Goal: Task Accomplishment & Management: Use online tool/utility

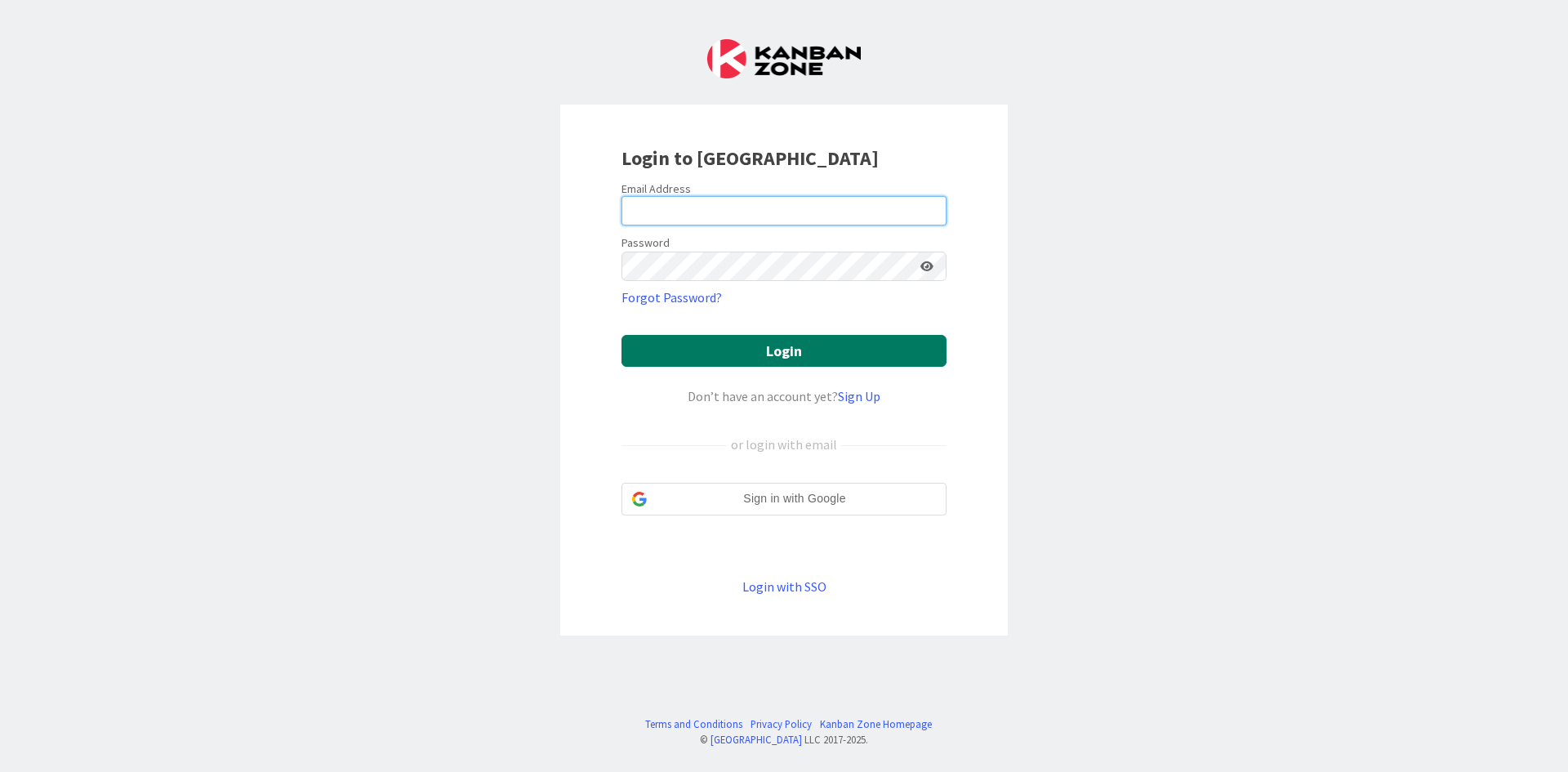
type input "[EMAIL_ADDRESS][DOMAIN_NAME]"
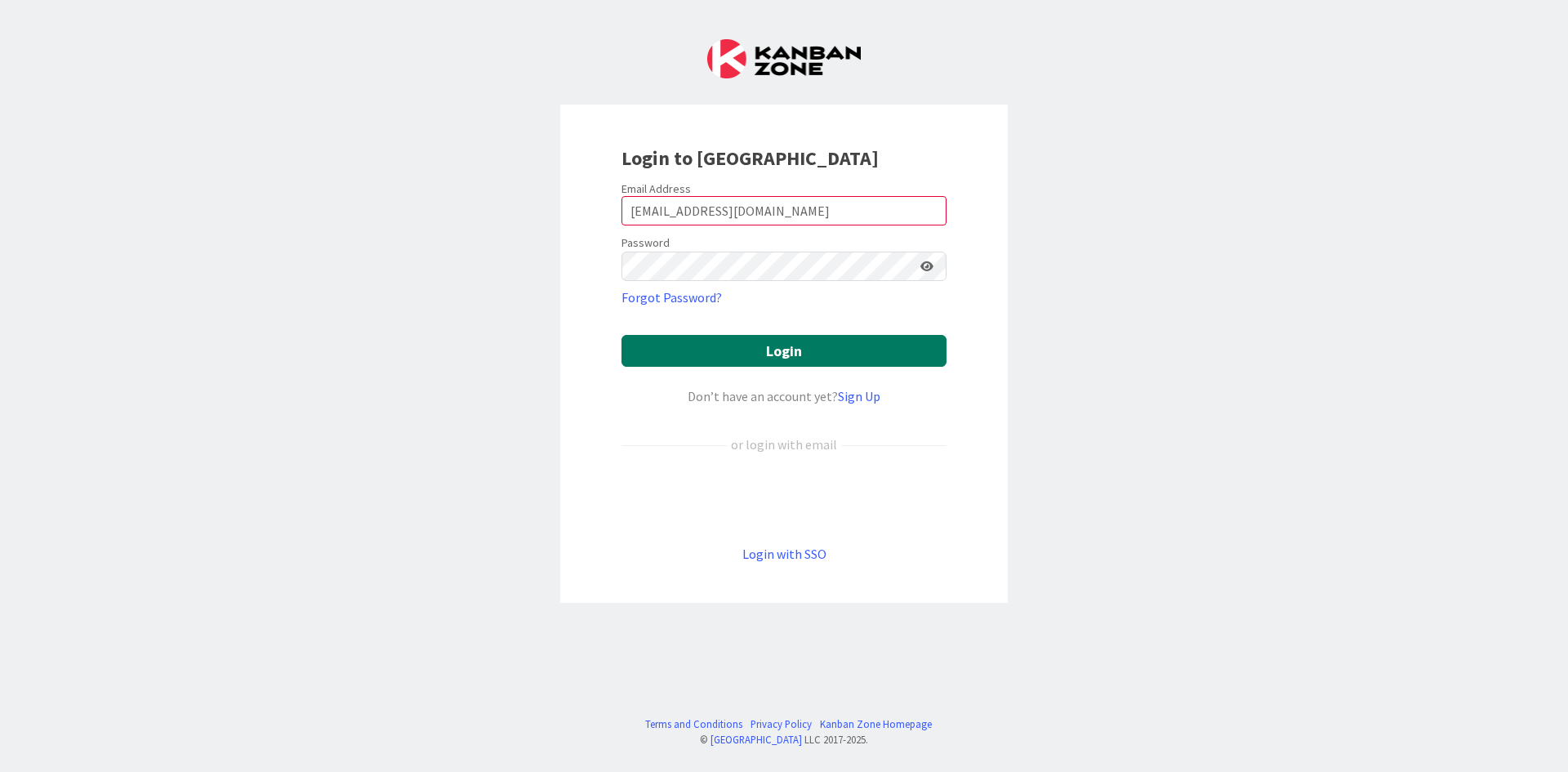
click at [765, 343] on button "Login" at bounding box center [783, 351] width 325 height 32
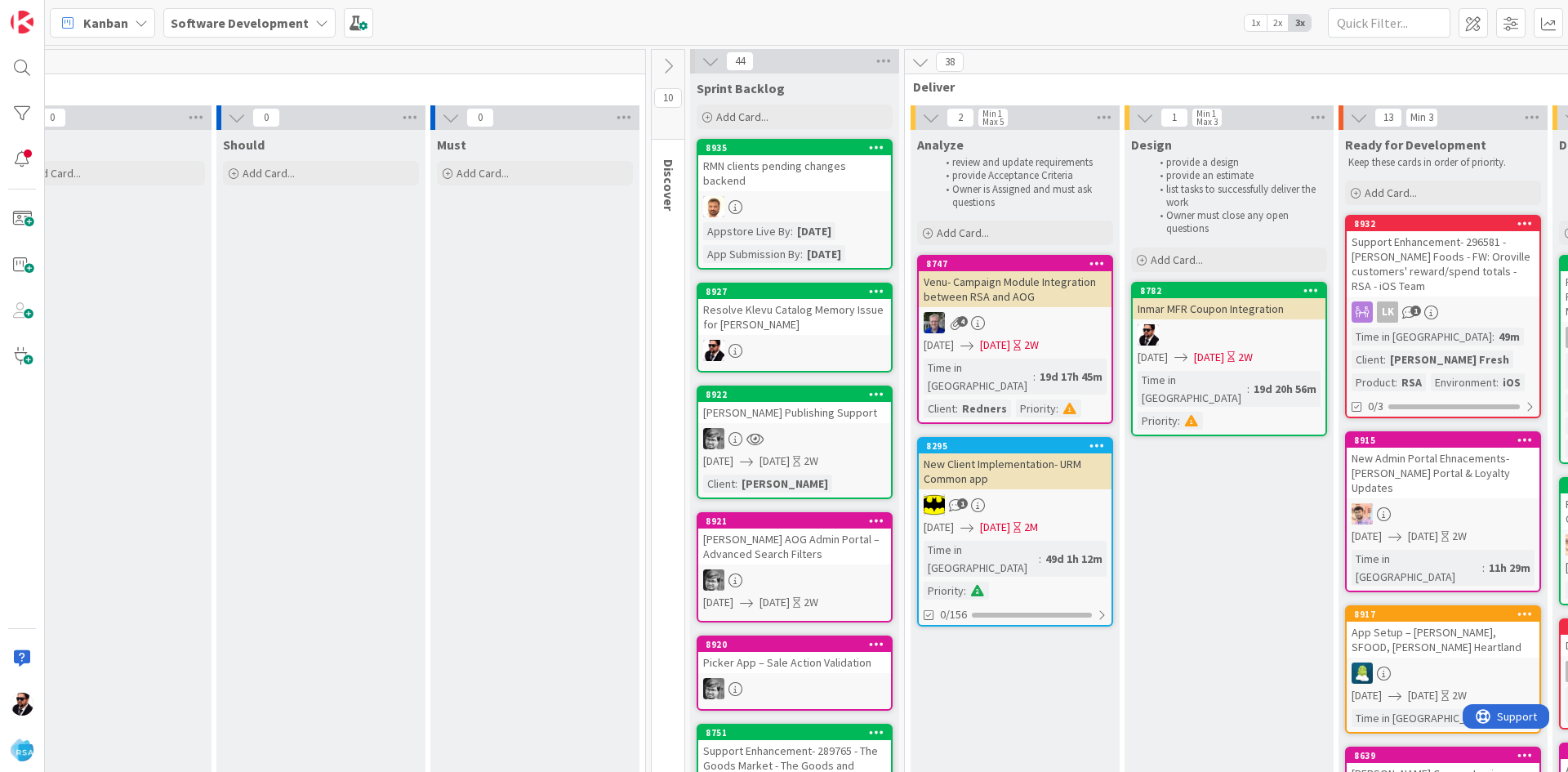
scroll to position [0, 484]
click at [24, 155] on div at bounding box center [22, 159] width 33 height 33
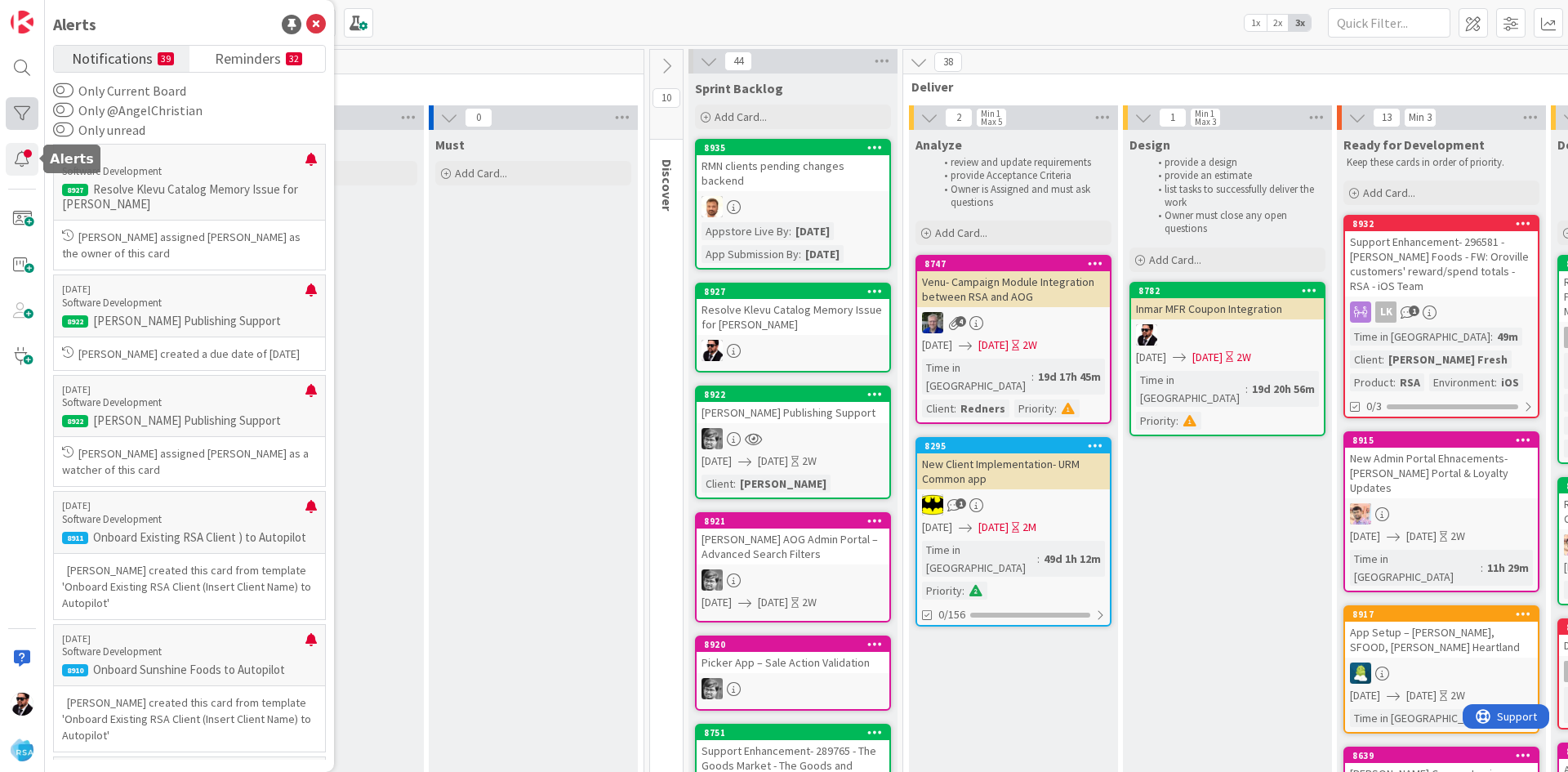
click at [22, 116] on div at bounding box center [22, 113] width 33 height 33
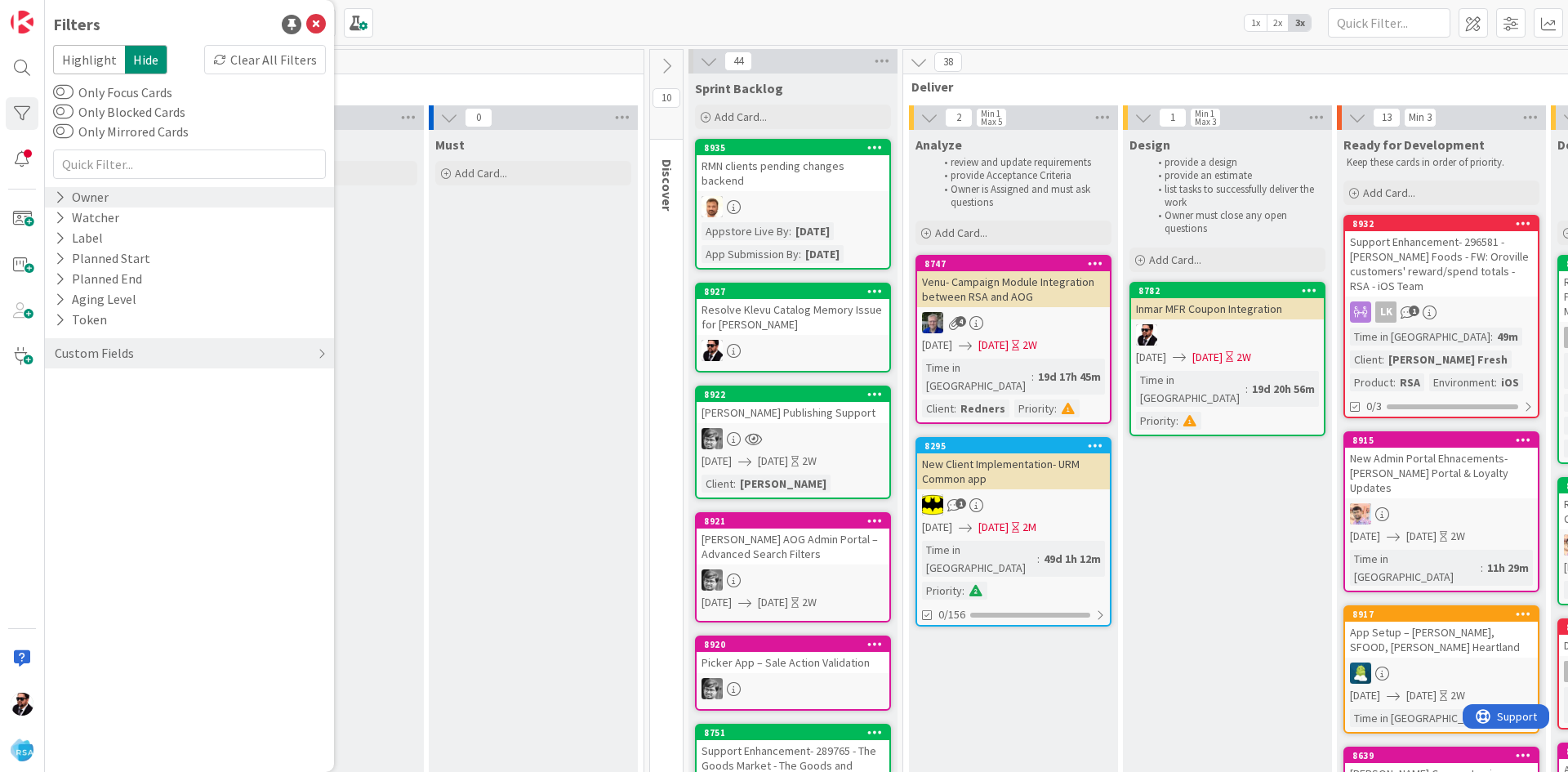
click at [164, 207] on div "Owner" at bounding box center [189, 197] width 289 height 20
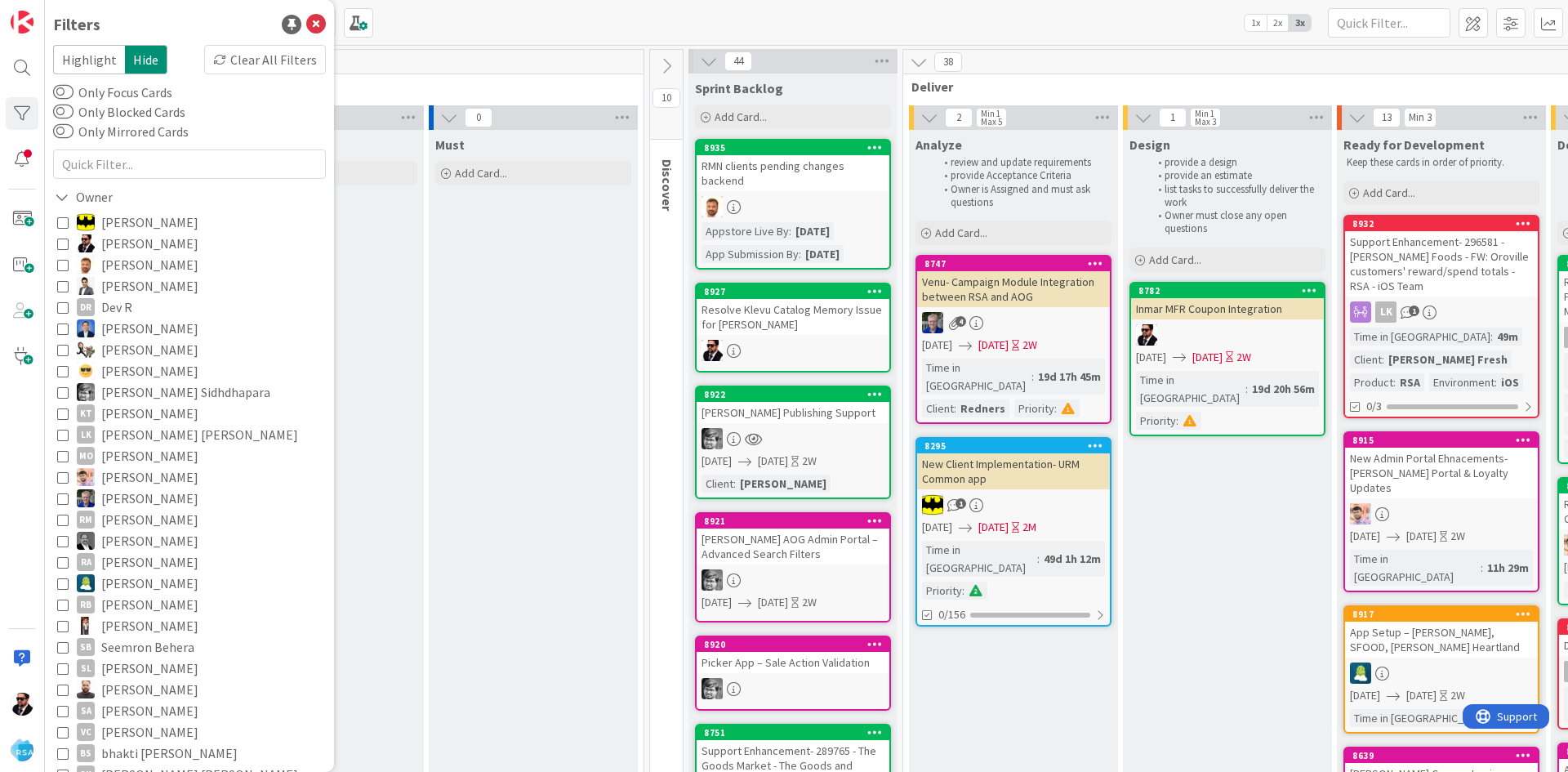
click at [62, 243] on icon at bounding box center [62, 243] width 11 height 11
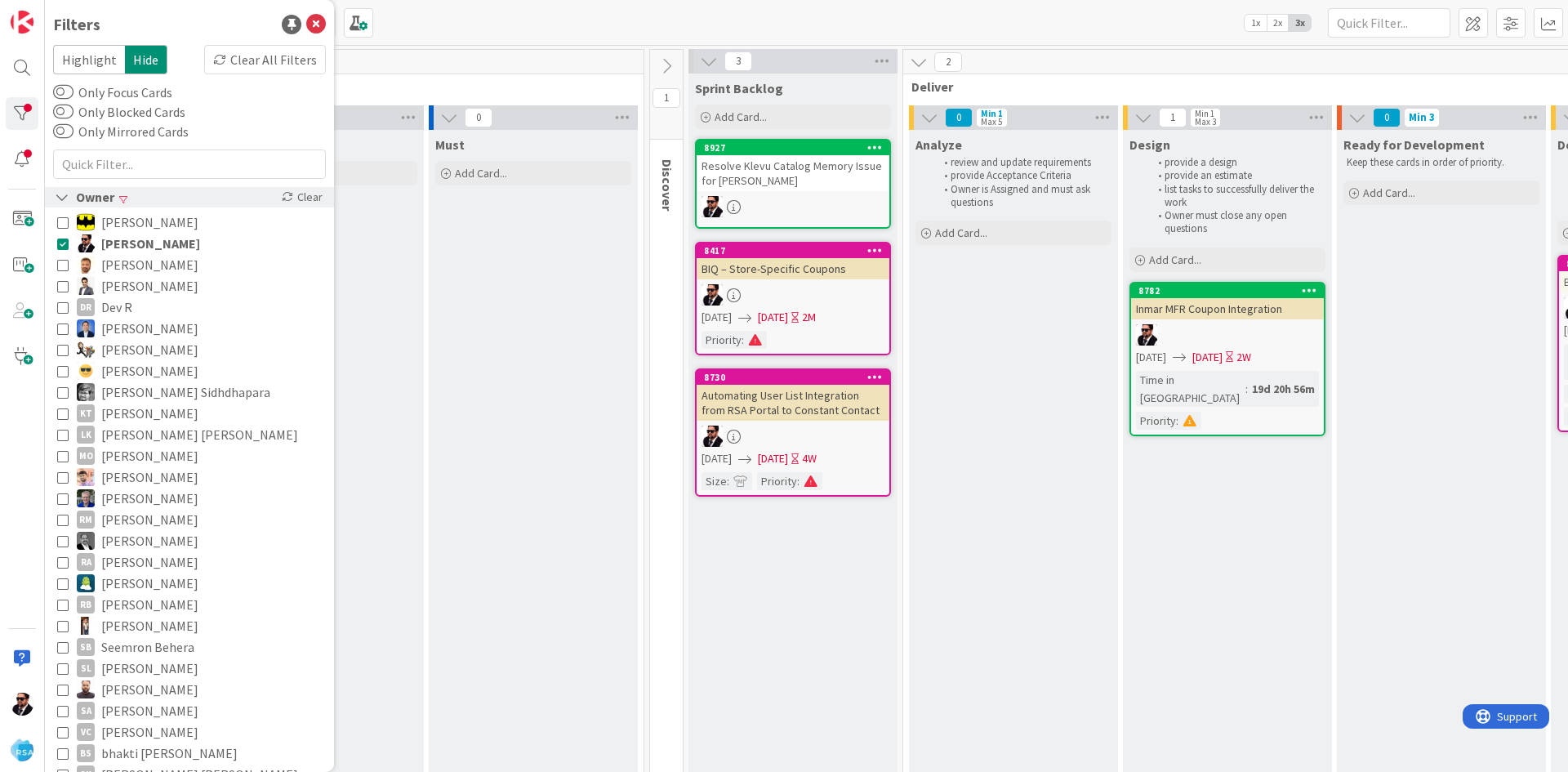
click at [61, 195] on icon at bounding box center [62, 197] width 15 height 14
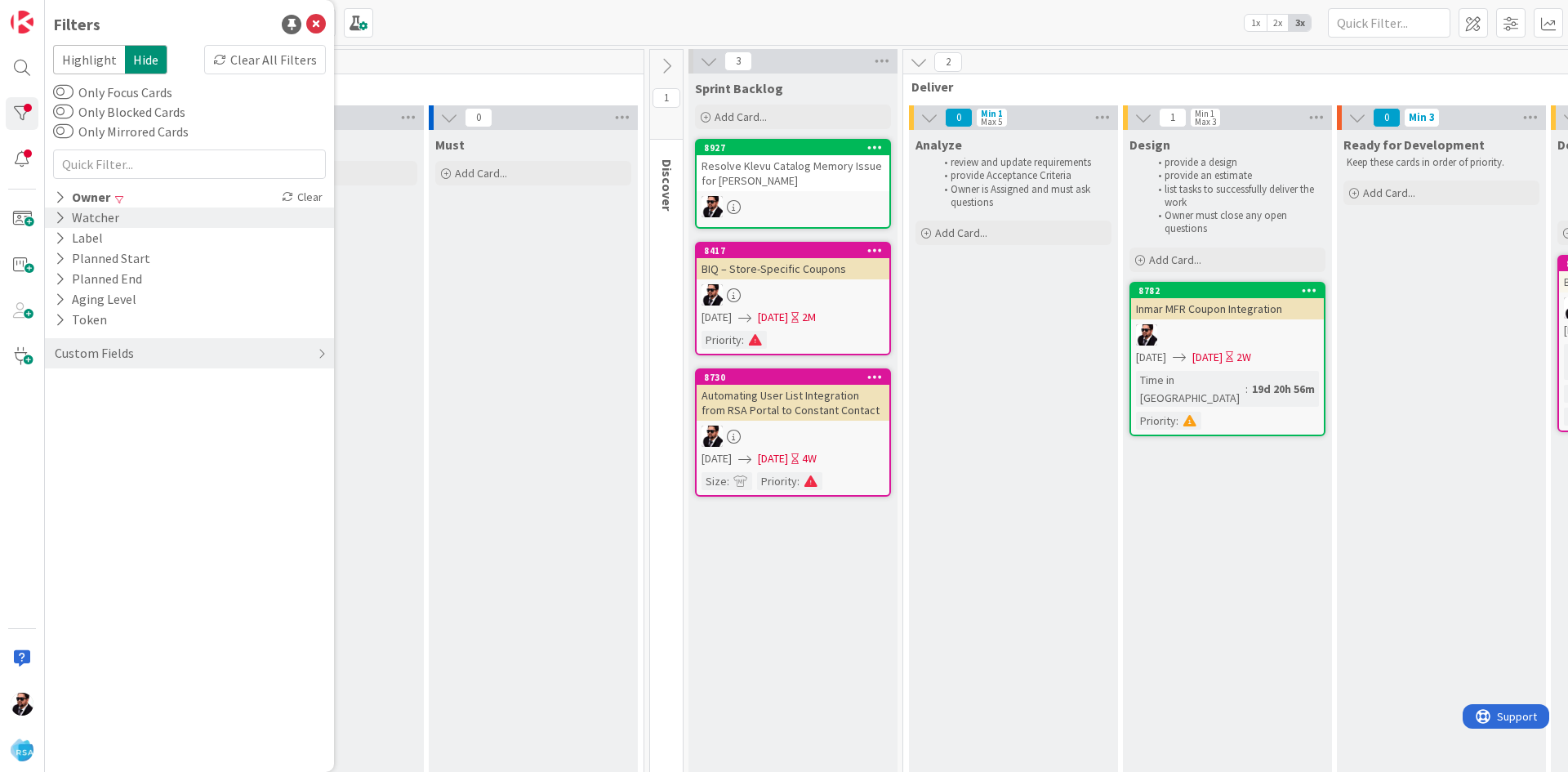
click at [65, 222] on div "Watcher" at bounding box center [87, 218] width 68 height 20
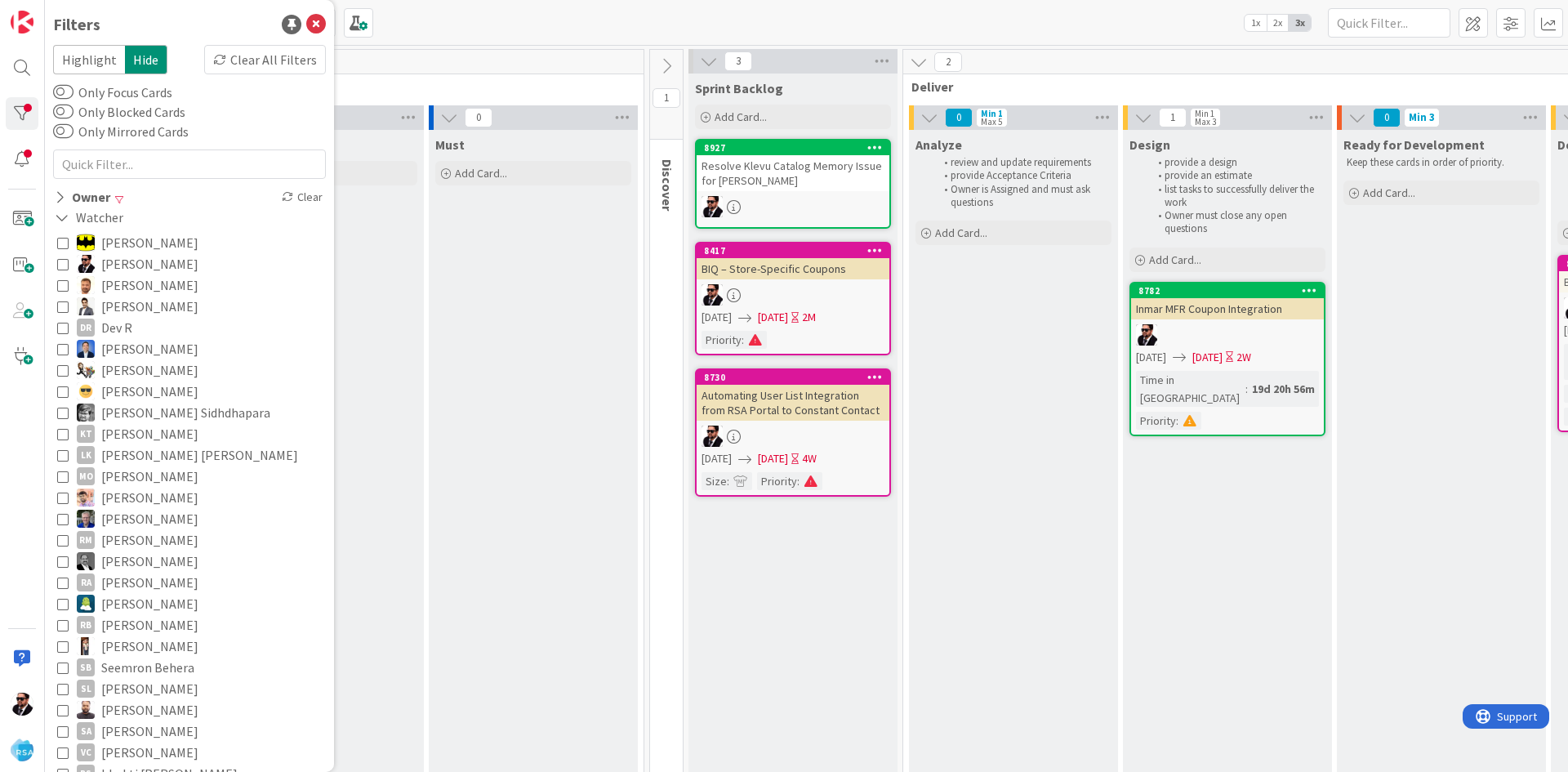
click at [66, 266] on icon at bounding box center [62, 263] width 11 height 11
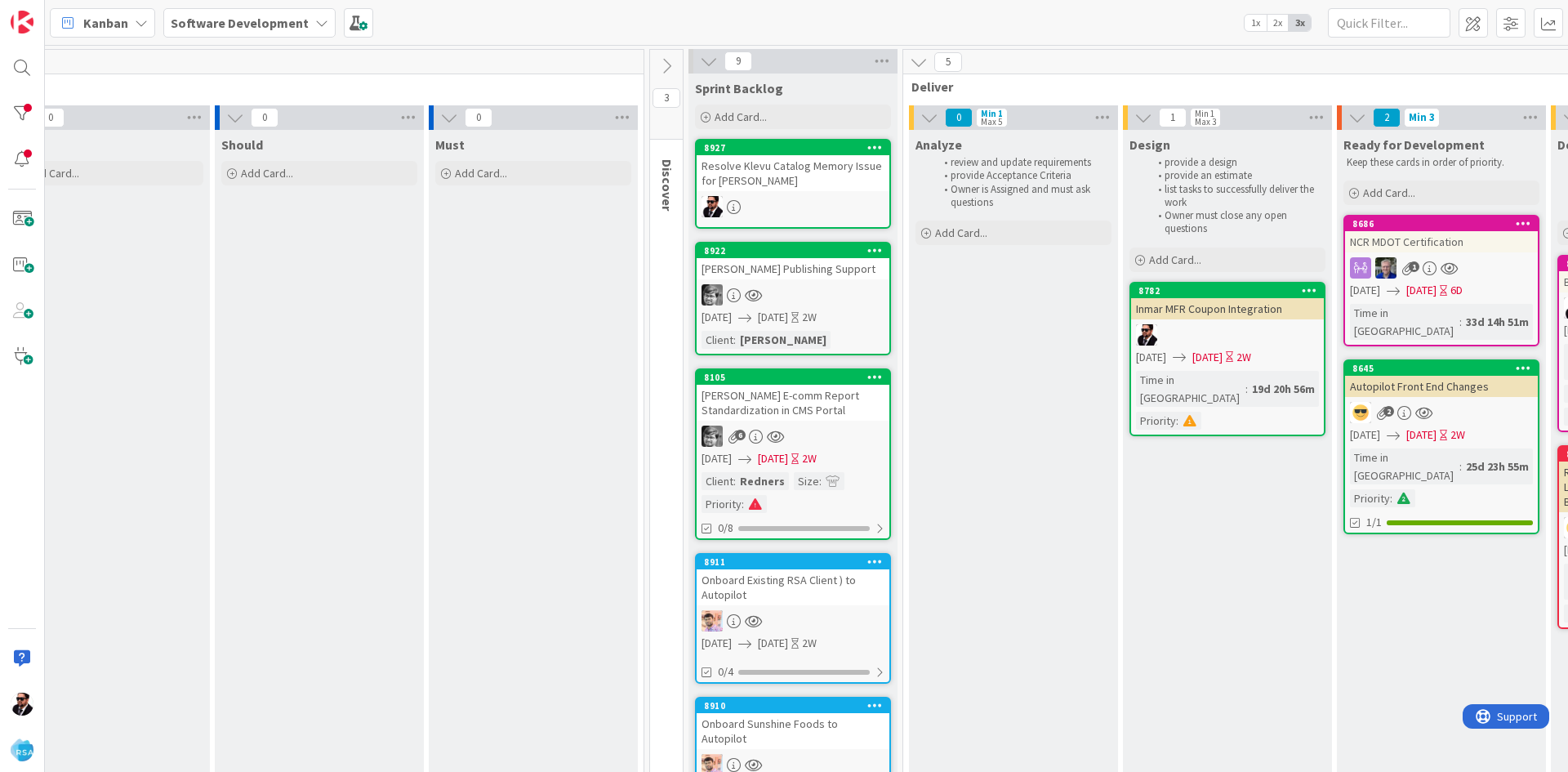
click at [867, 143] on icon at bounding box center [875, 146] width 16 height 11
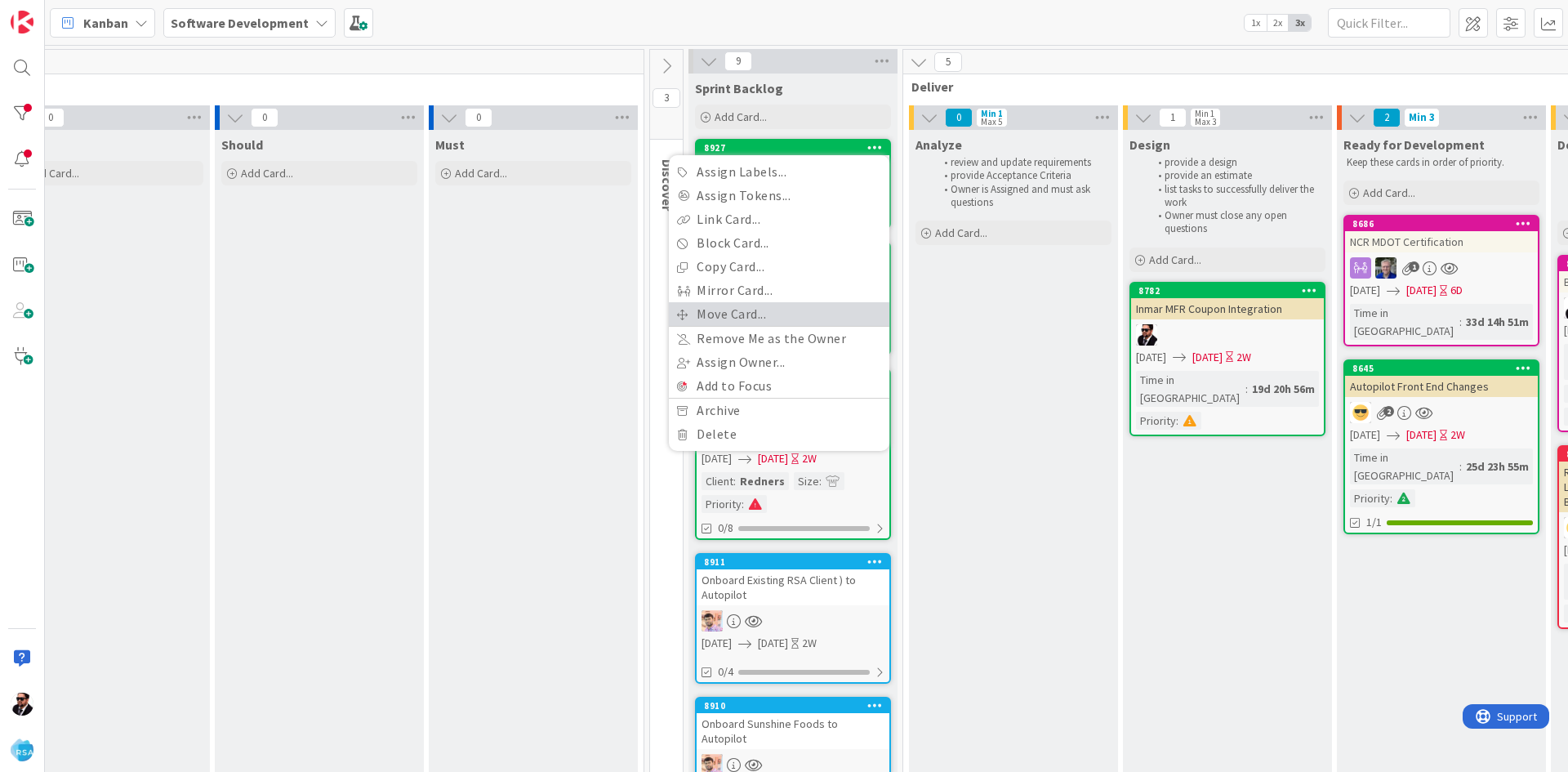
click at [746, 312] on link "Move Card..." at bounding box center [779, 314] width 221 height 24
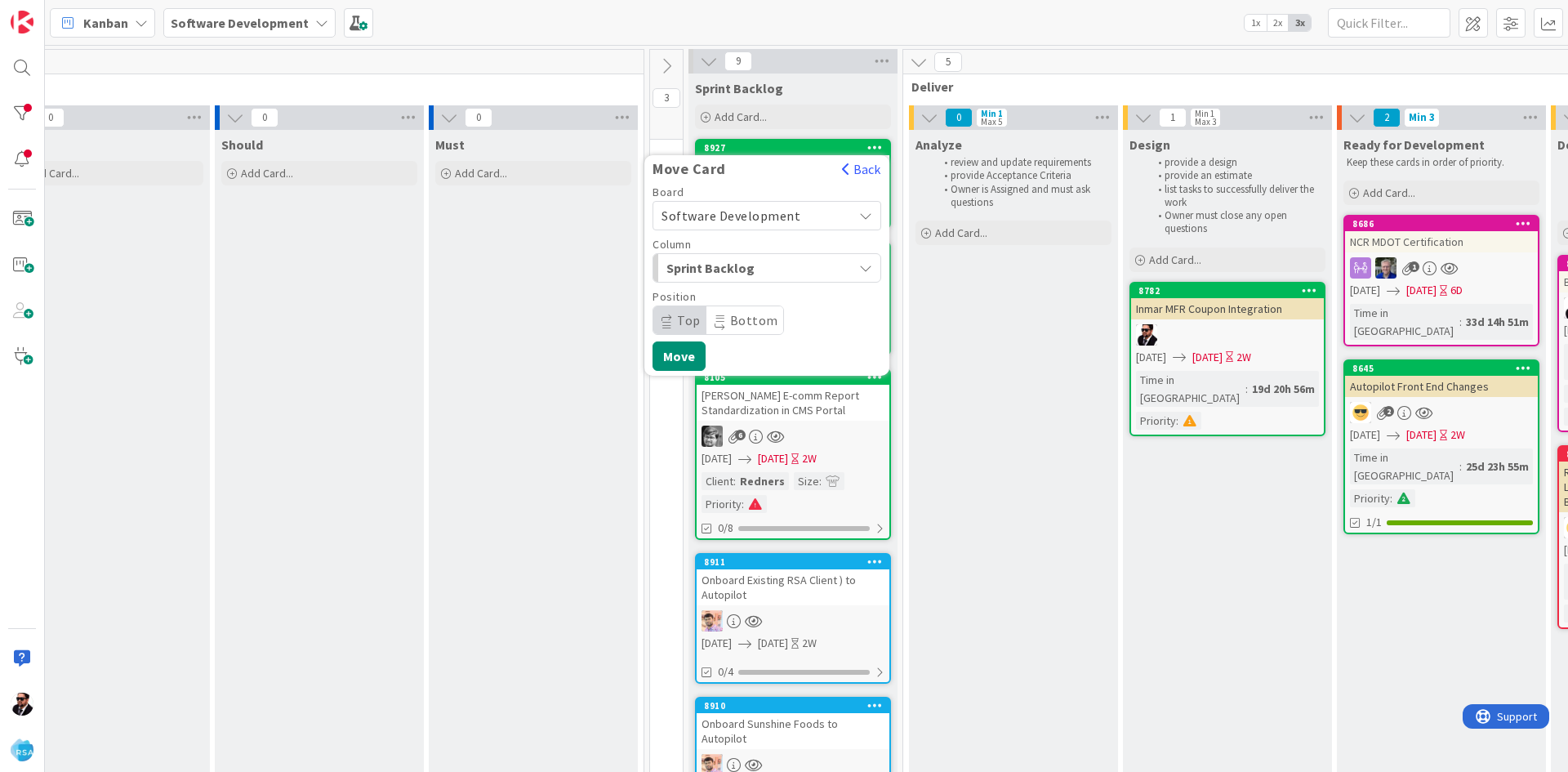
click at [714, 269] on span "Sprint Backlog" at bounding box center [727, 268] width 123 height 21
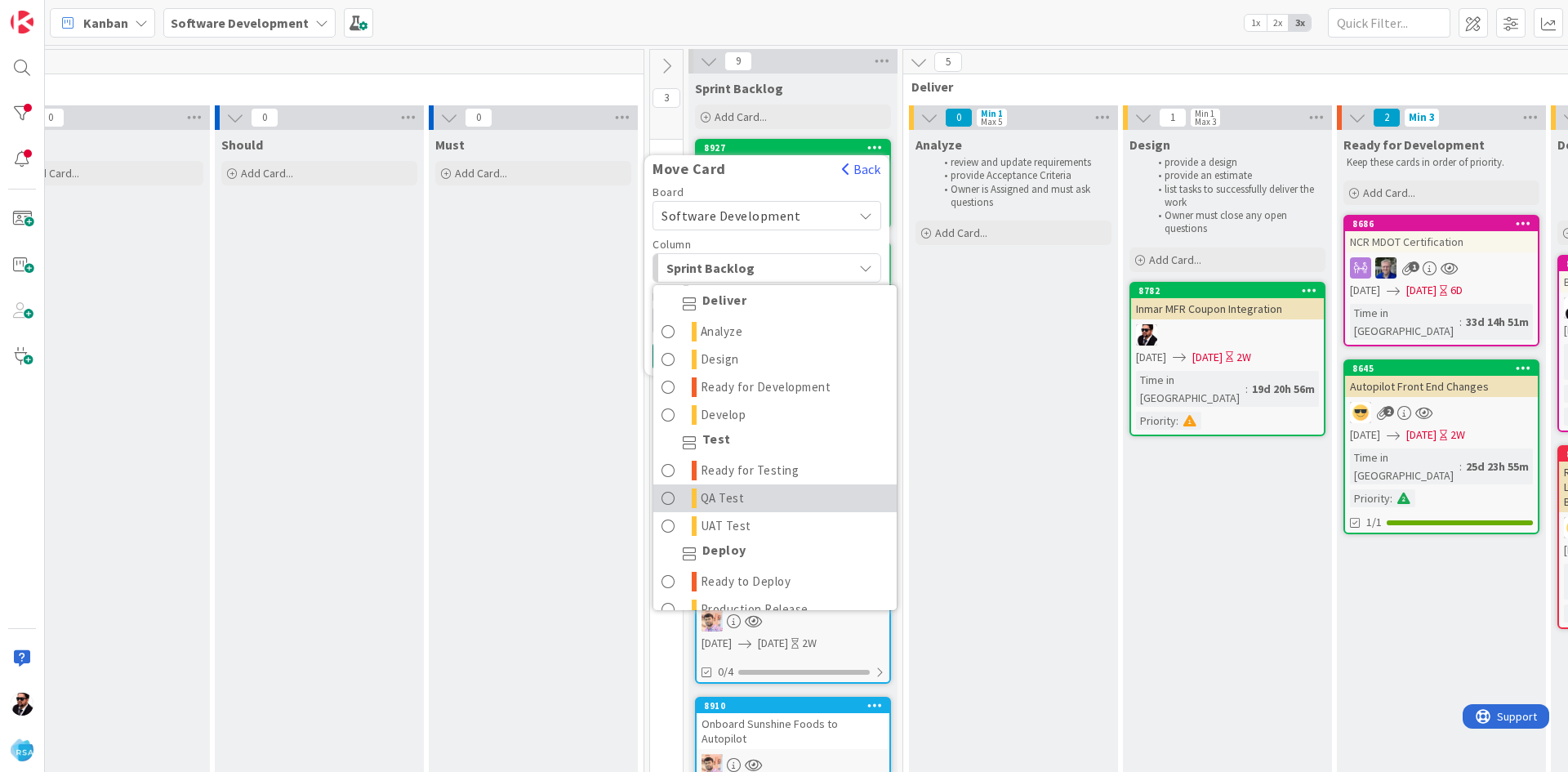
scroll to position [465, 0]
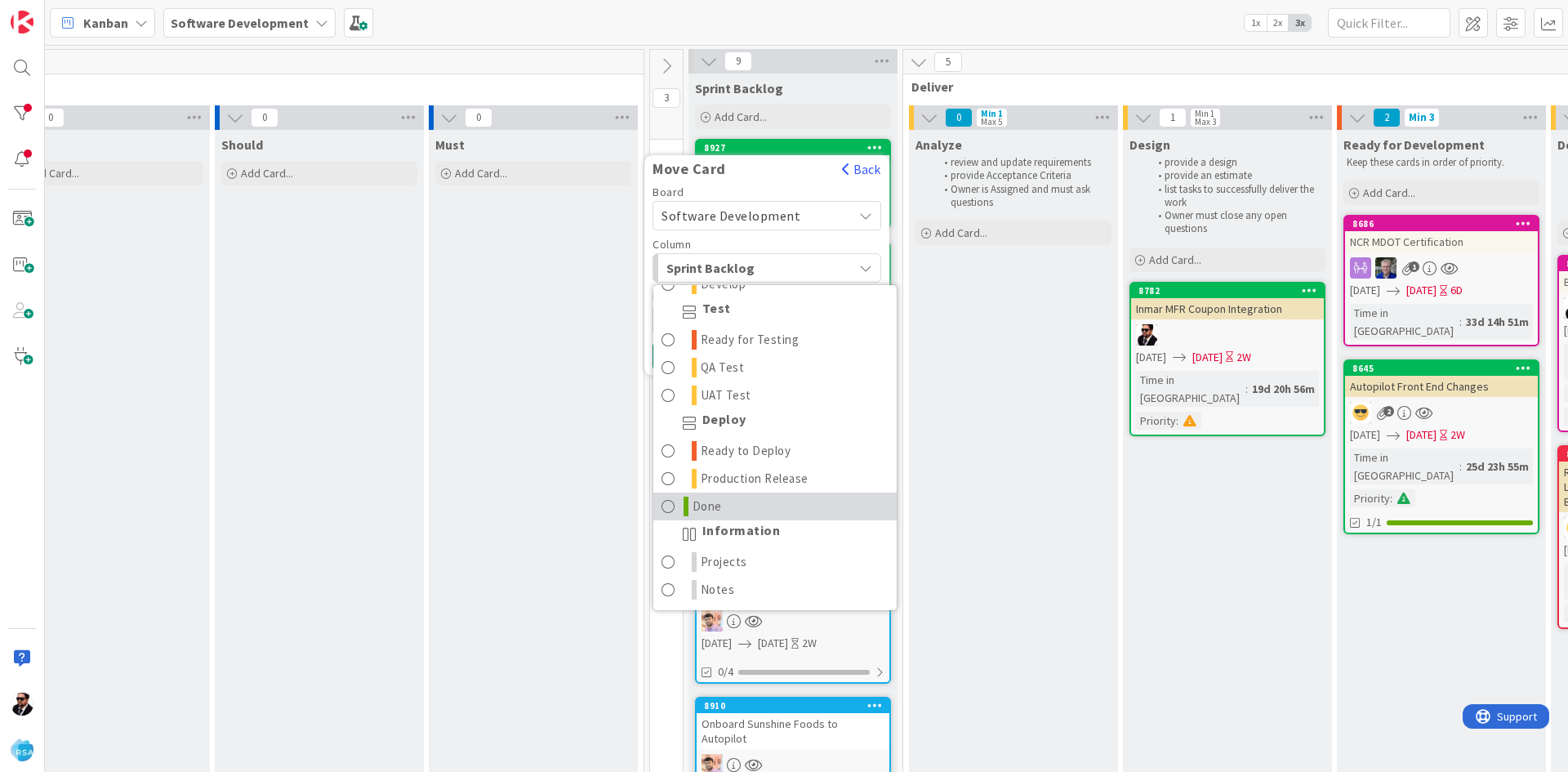
click at [706, 505] on span "Done" at bounding box center [706, 506] width 29 height 20
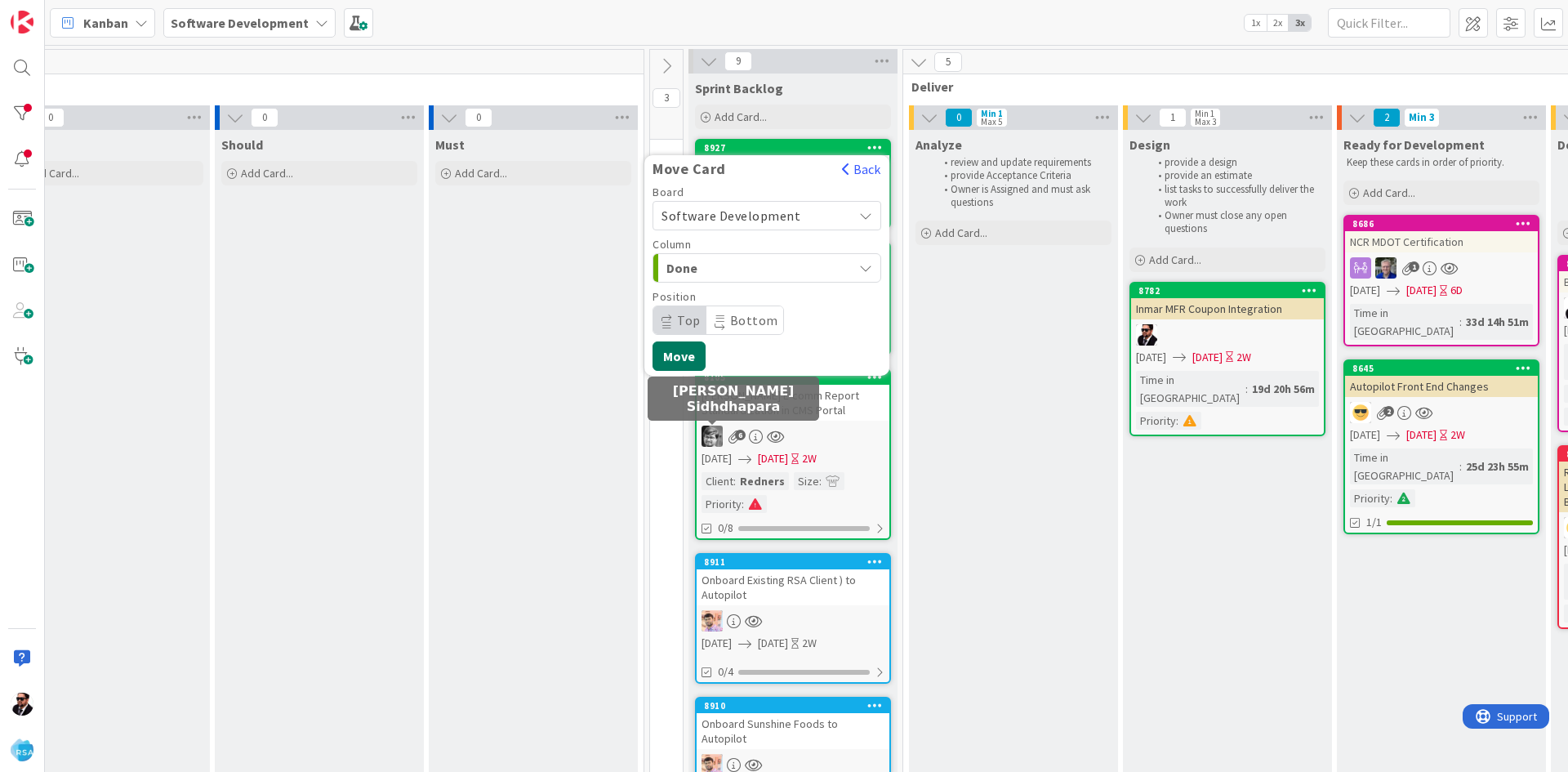
click at [684, 347] on button "Move" at bounding box center [678, 356] width 53 height 29
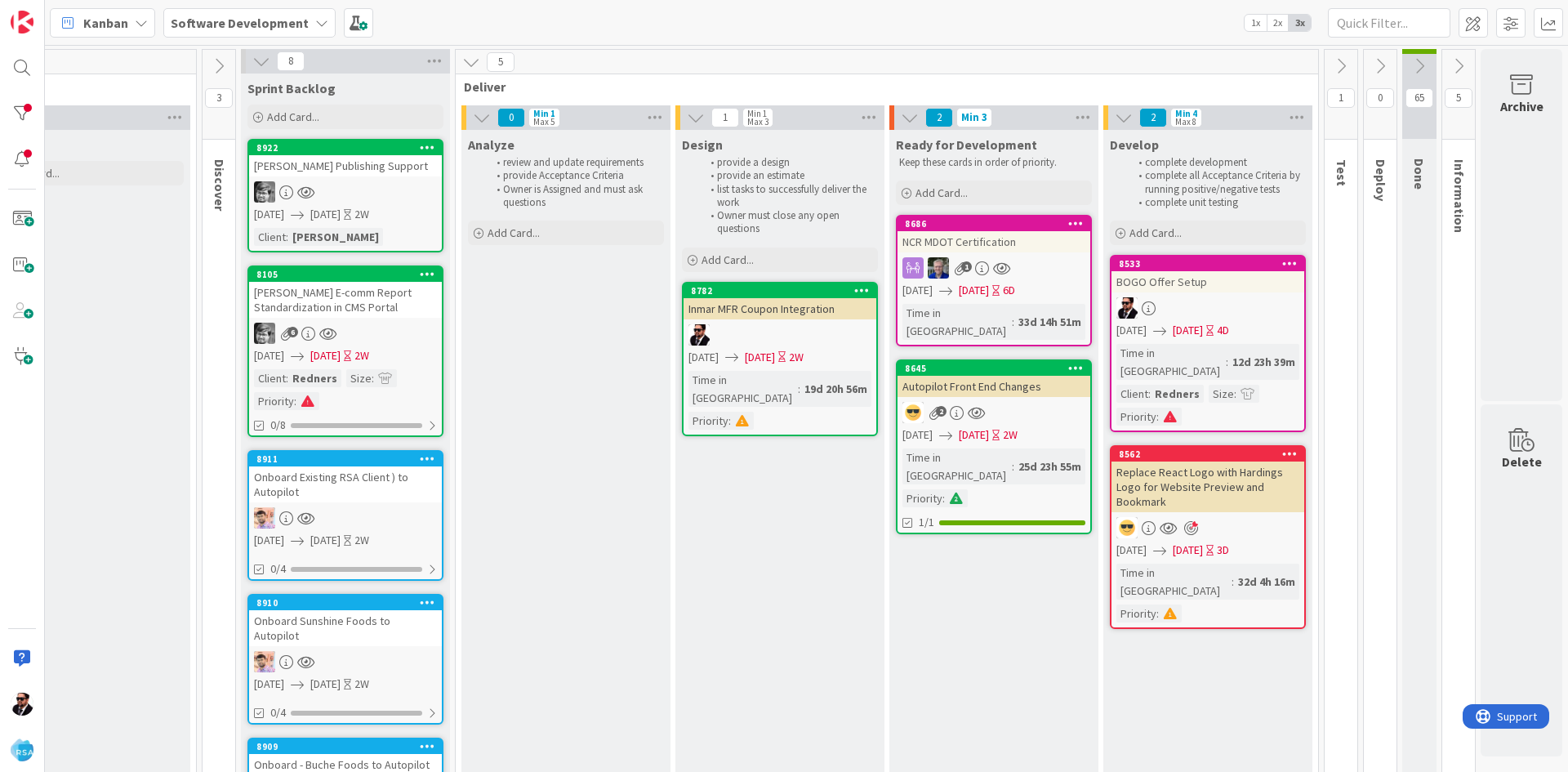
scroll to position [0, 944]
click at [1282, 269] on icon at bounding box center [1290, 263] width 16 height 11
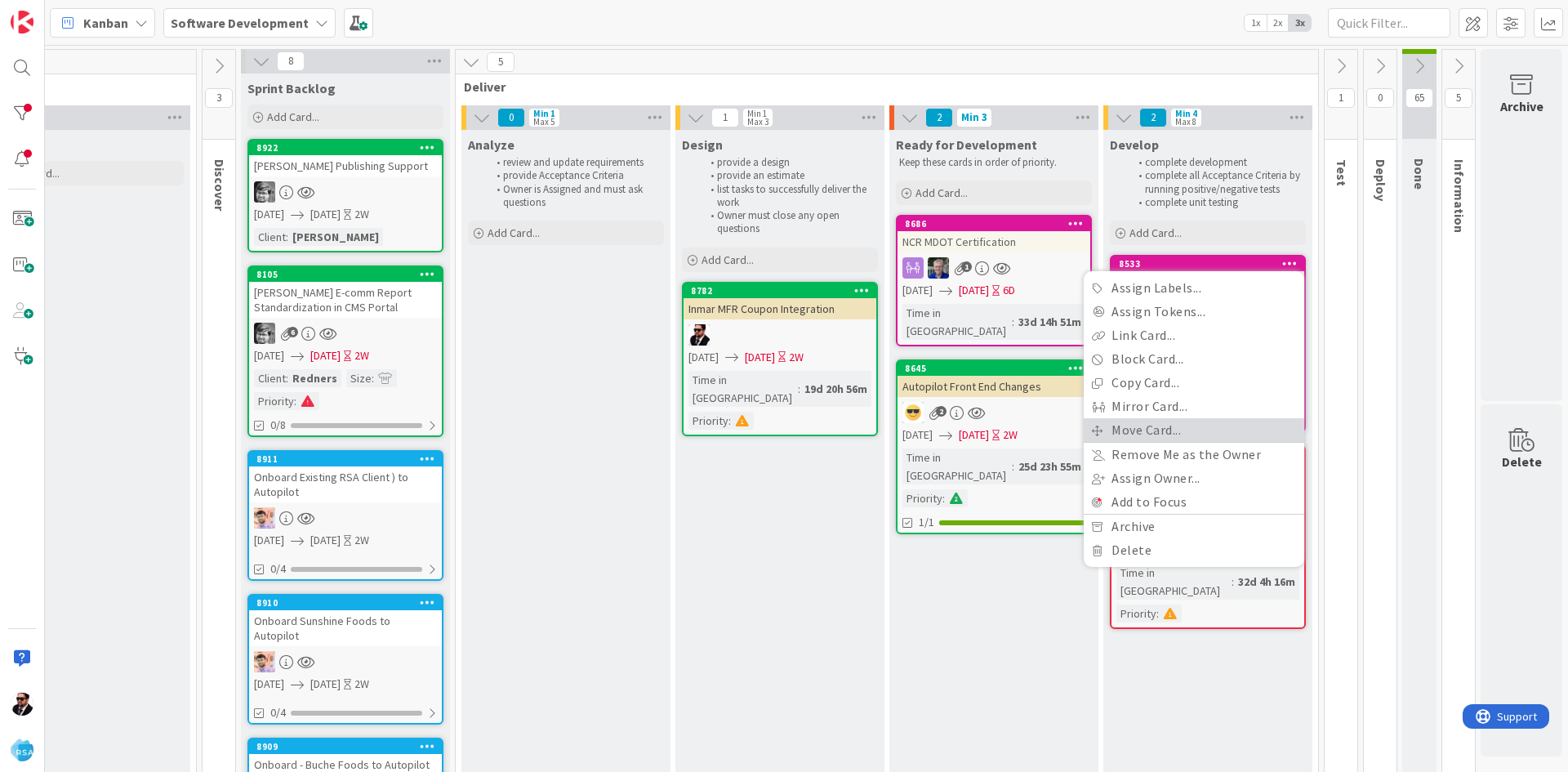
click at [1171, 424] on link "Move Card..." at bounding box center [1193, 430] width 221 height 24
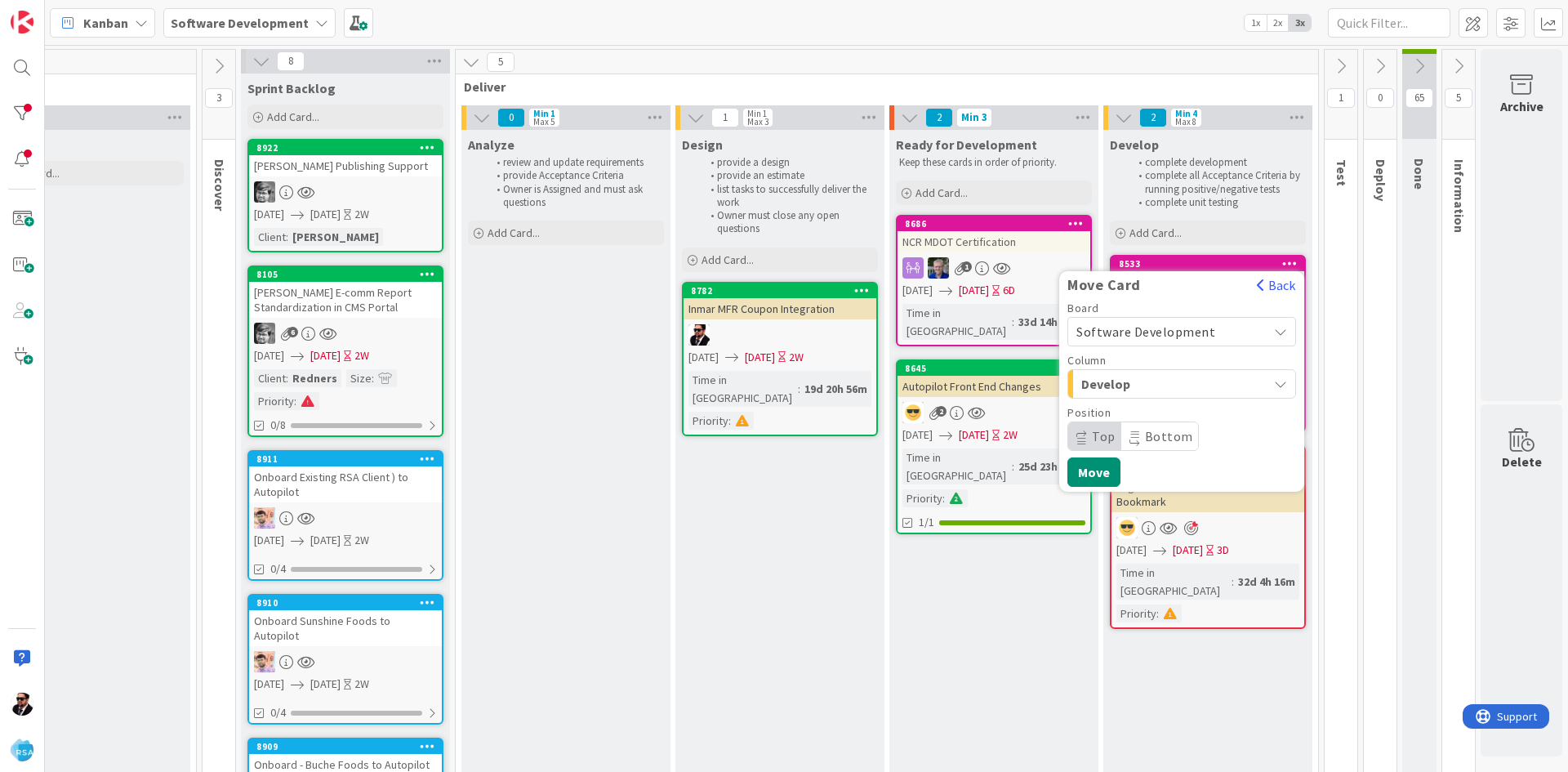
click at [1161, 386] on span "Develop" at bounding box center [1142, 384] width 123 height 21
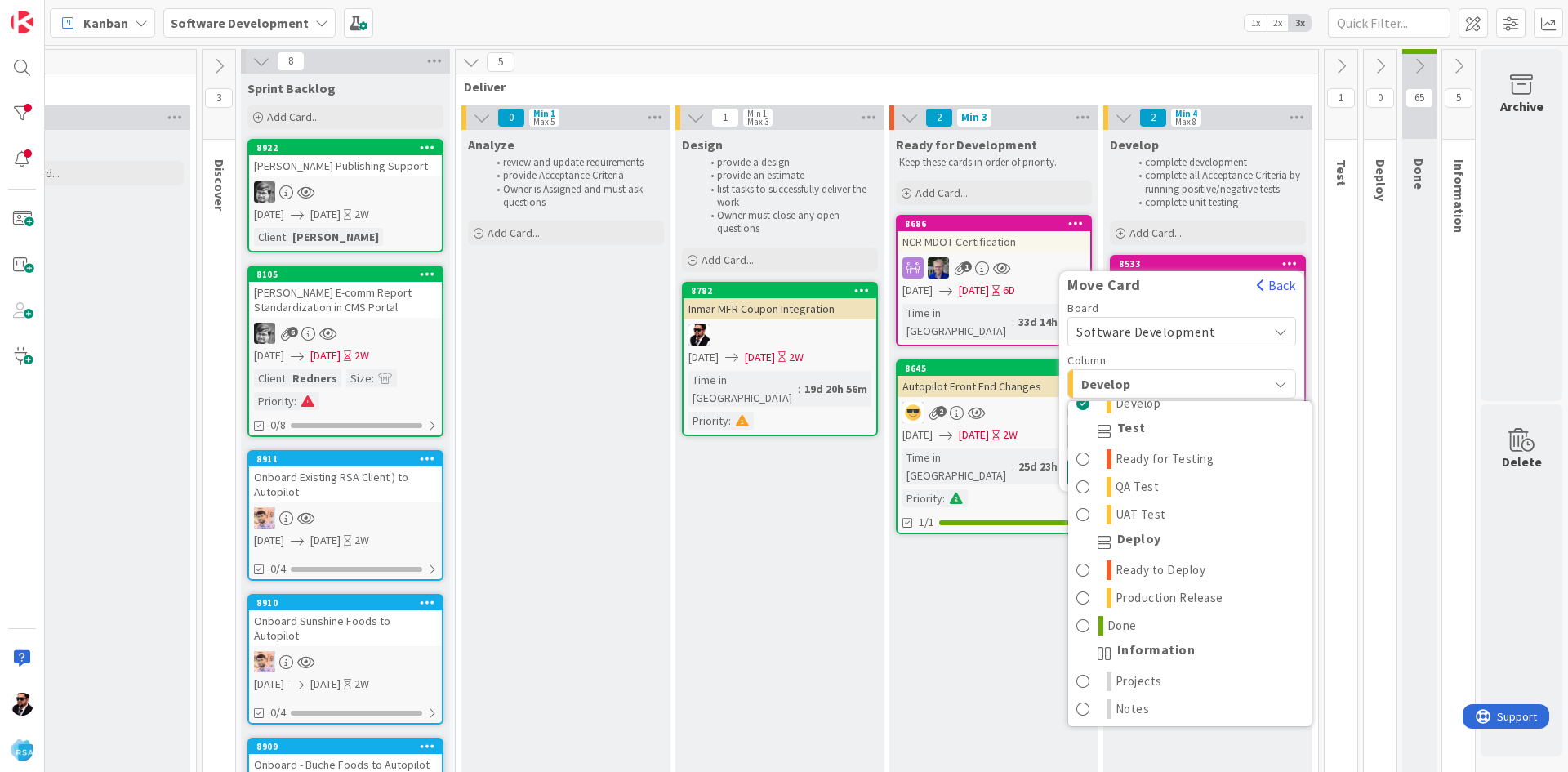
scroll to position [465, 0]
click at [1109, 616] on span "Done" at bounding box center [1122, 622] width 29 height 20
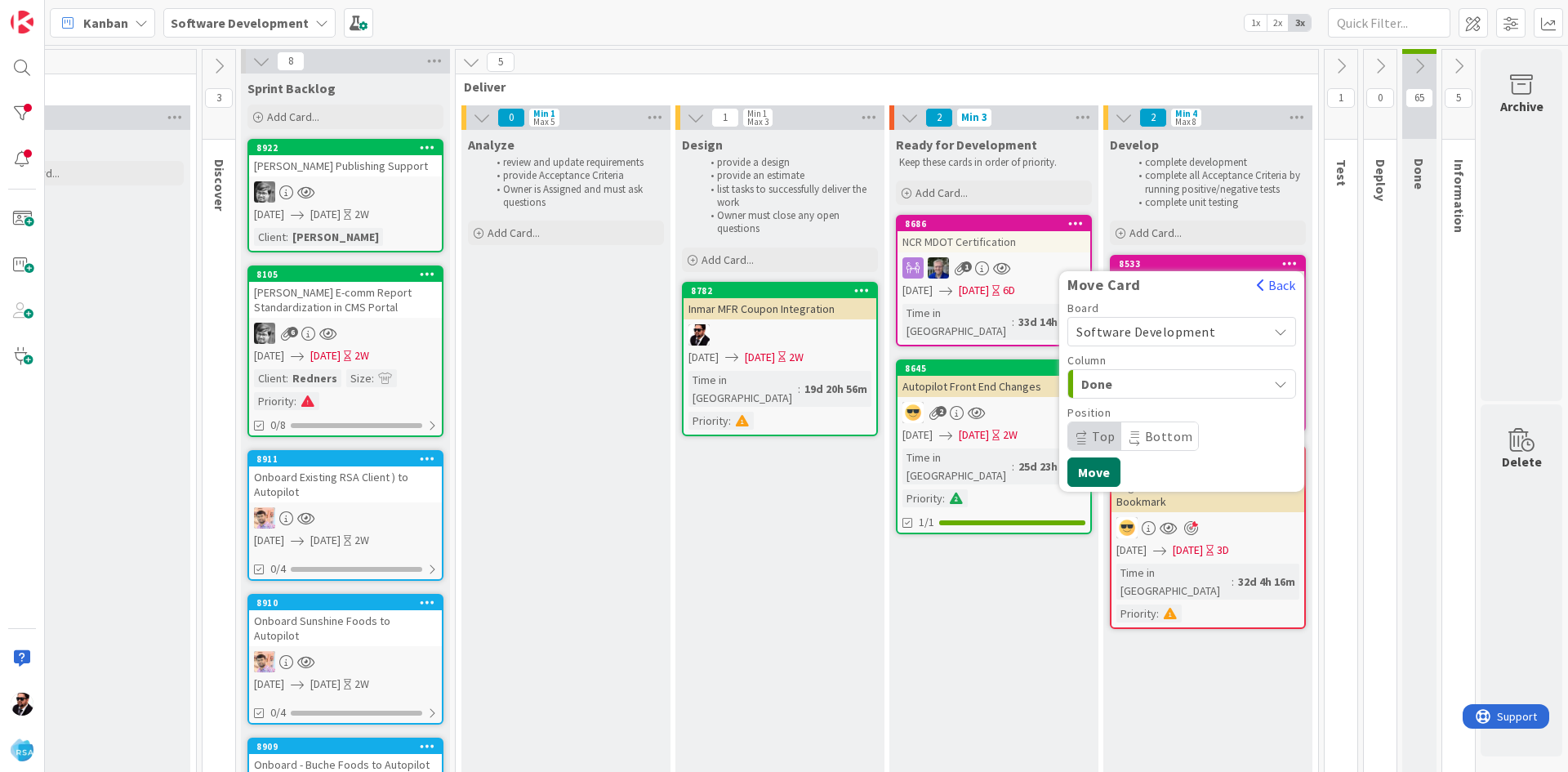
click at [1096, 479] on button "Move" at bounding box center [1094, 471] width 53 height 29
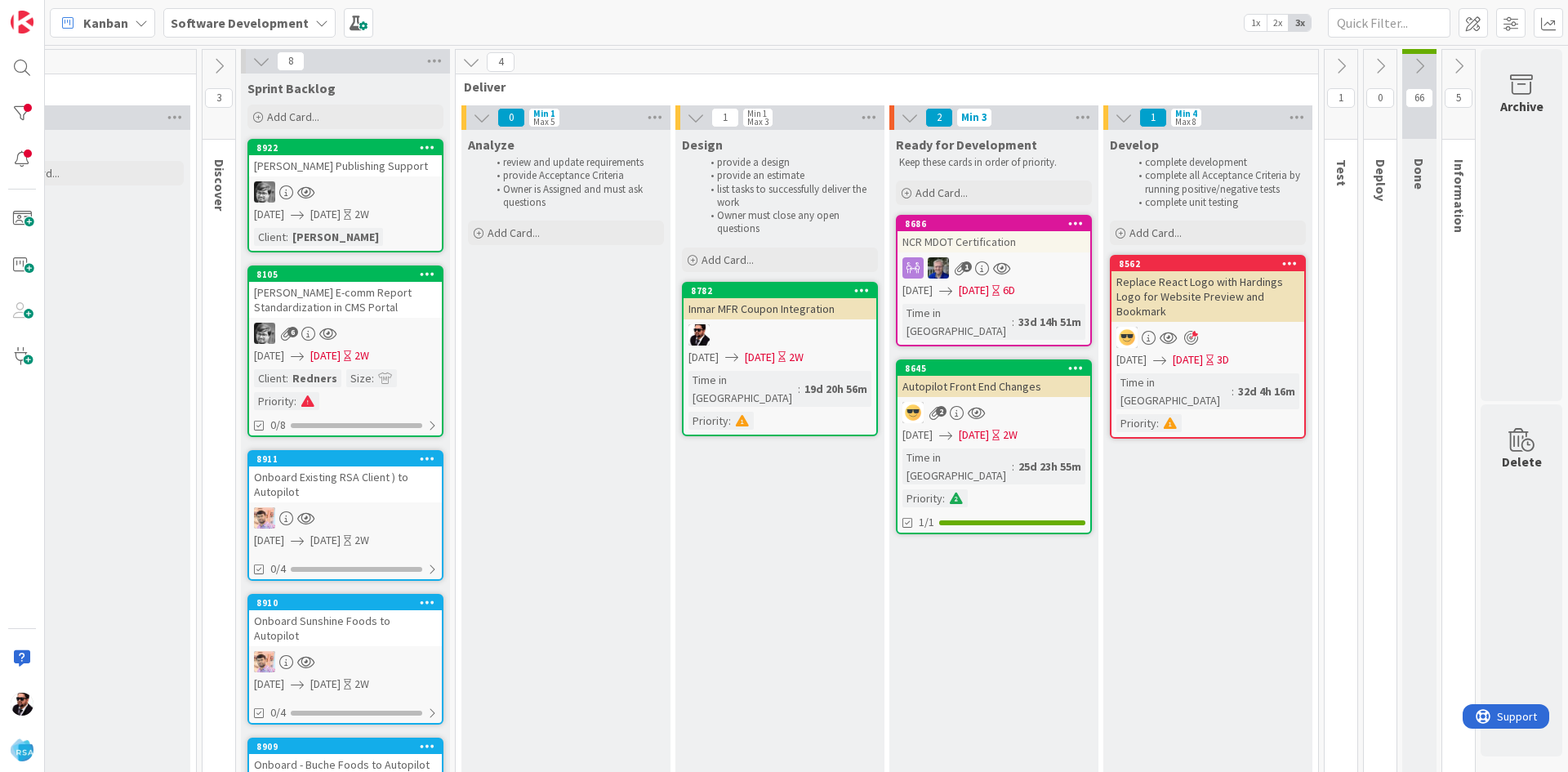
click at [1183, 338] on icon at bounding box center [1190, 338] width 14 height 15
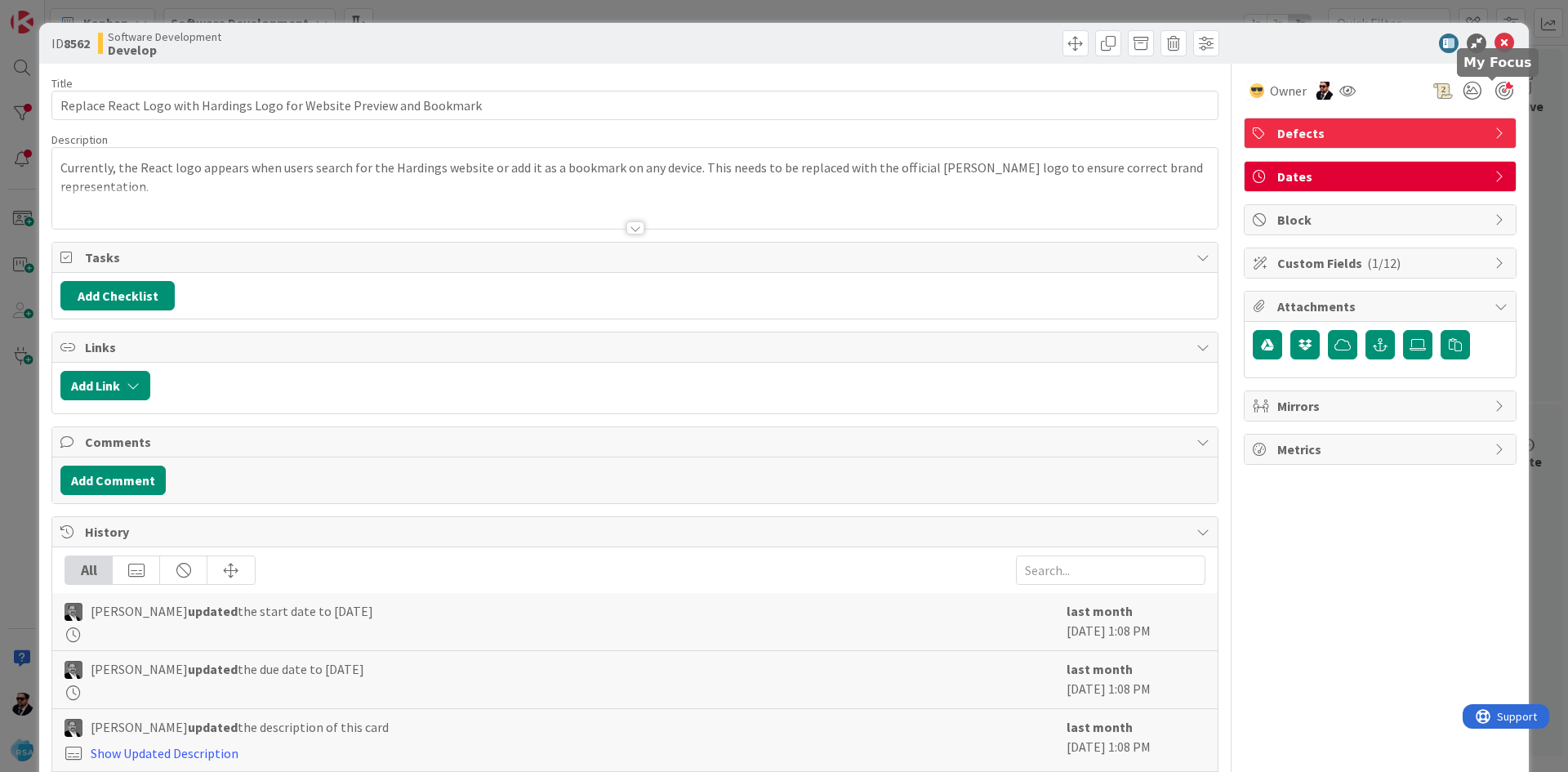
click at [1495, 86] on div at bounding box center [1504, 91] width 18 height 18
click at [1494, 49] on icon at bounding box center [1504, 44] width 20 height 20
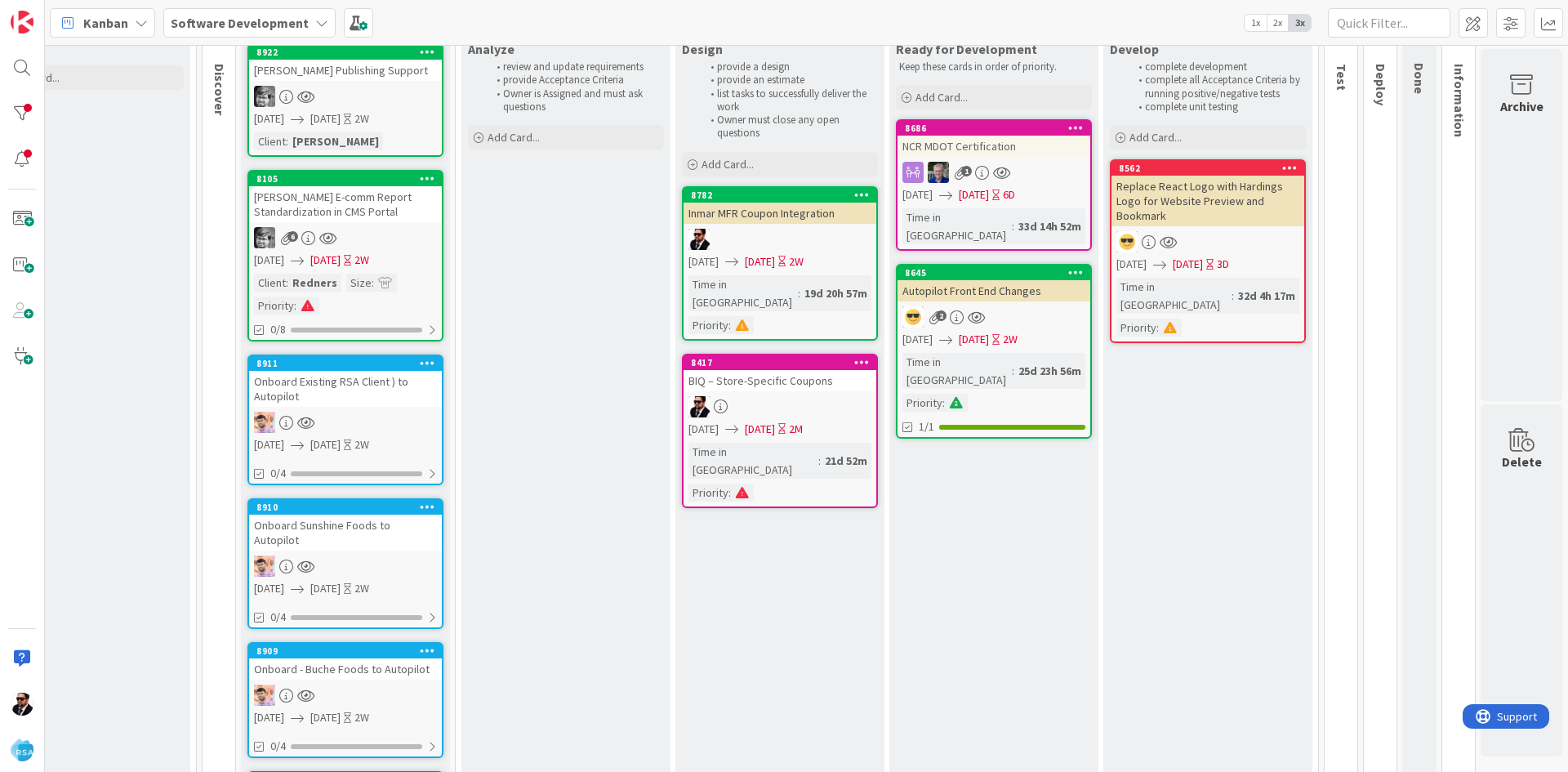
scroll to position [82, 944]
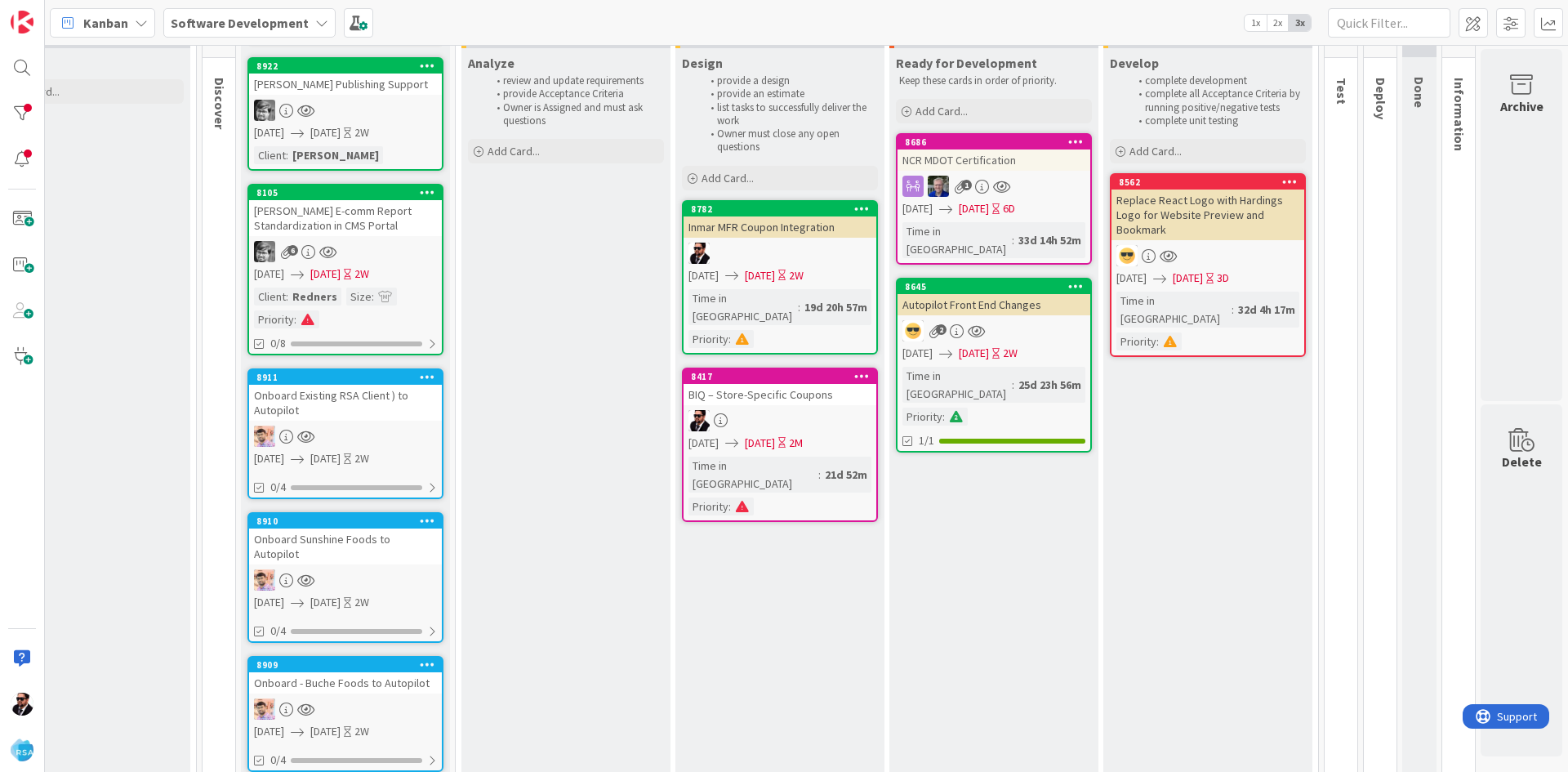
click at [754, 384] on div "BIQ – Store-Specific Coupons" at bounding box center [779, 393] width 193 height 21
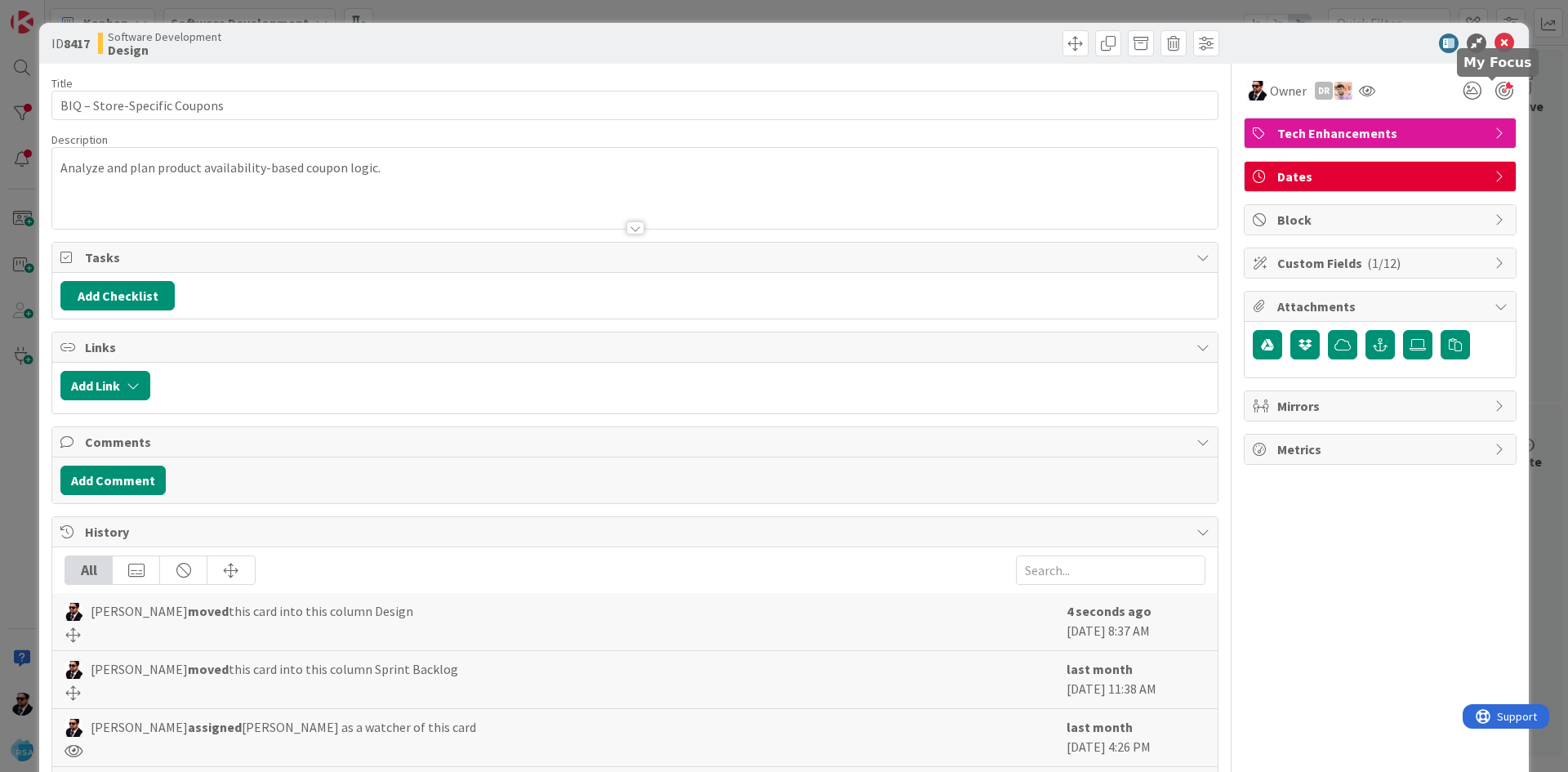
click at [1495, 87] on div at bounding box center [1504, 91] width 18 height 18
click at [1494, 45] on icon at bounding box center [1504, 44] width 20 height 20
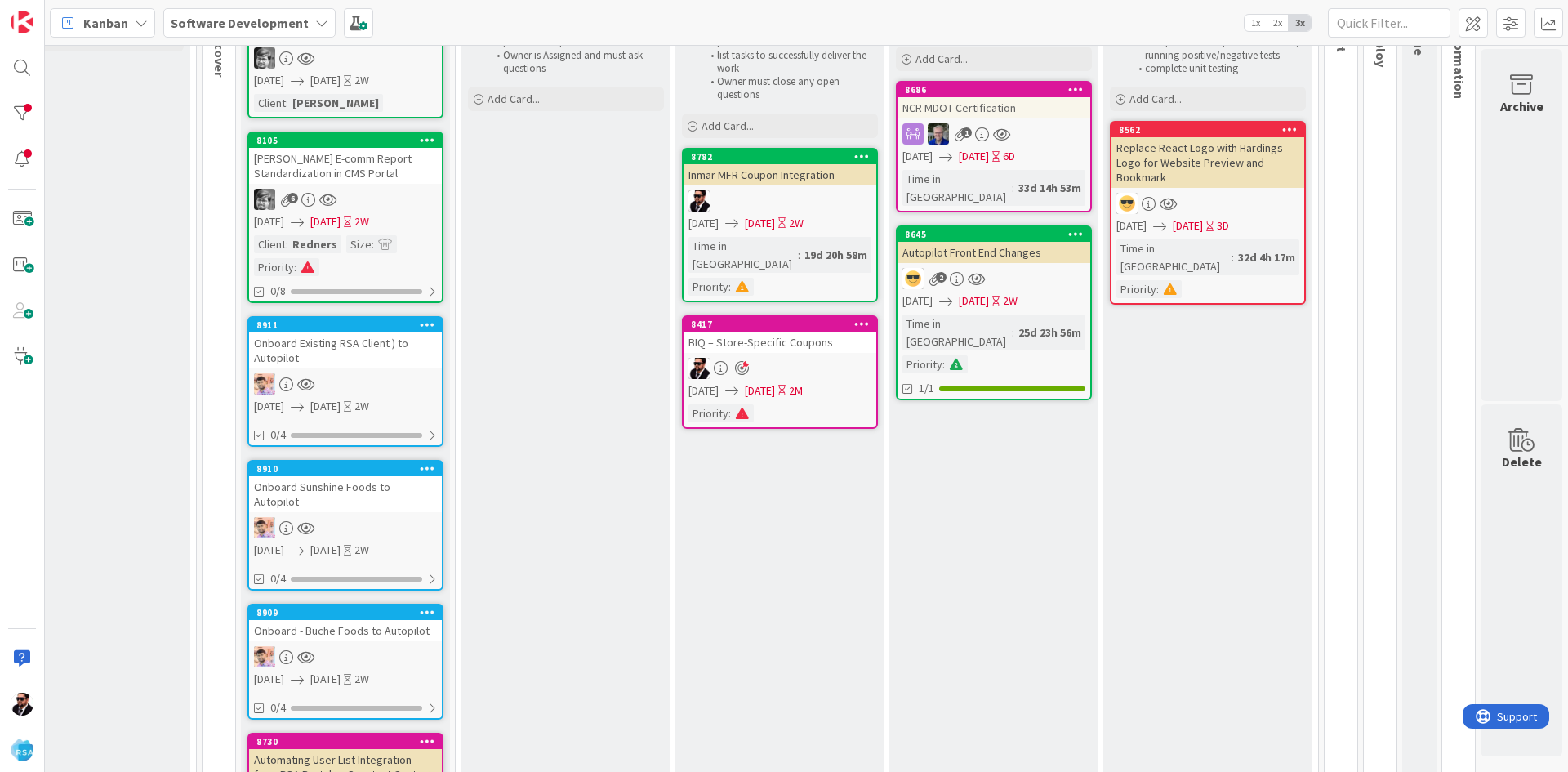
scroll to position [0, 944]
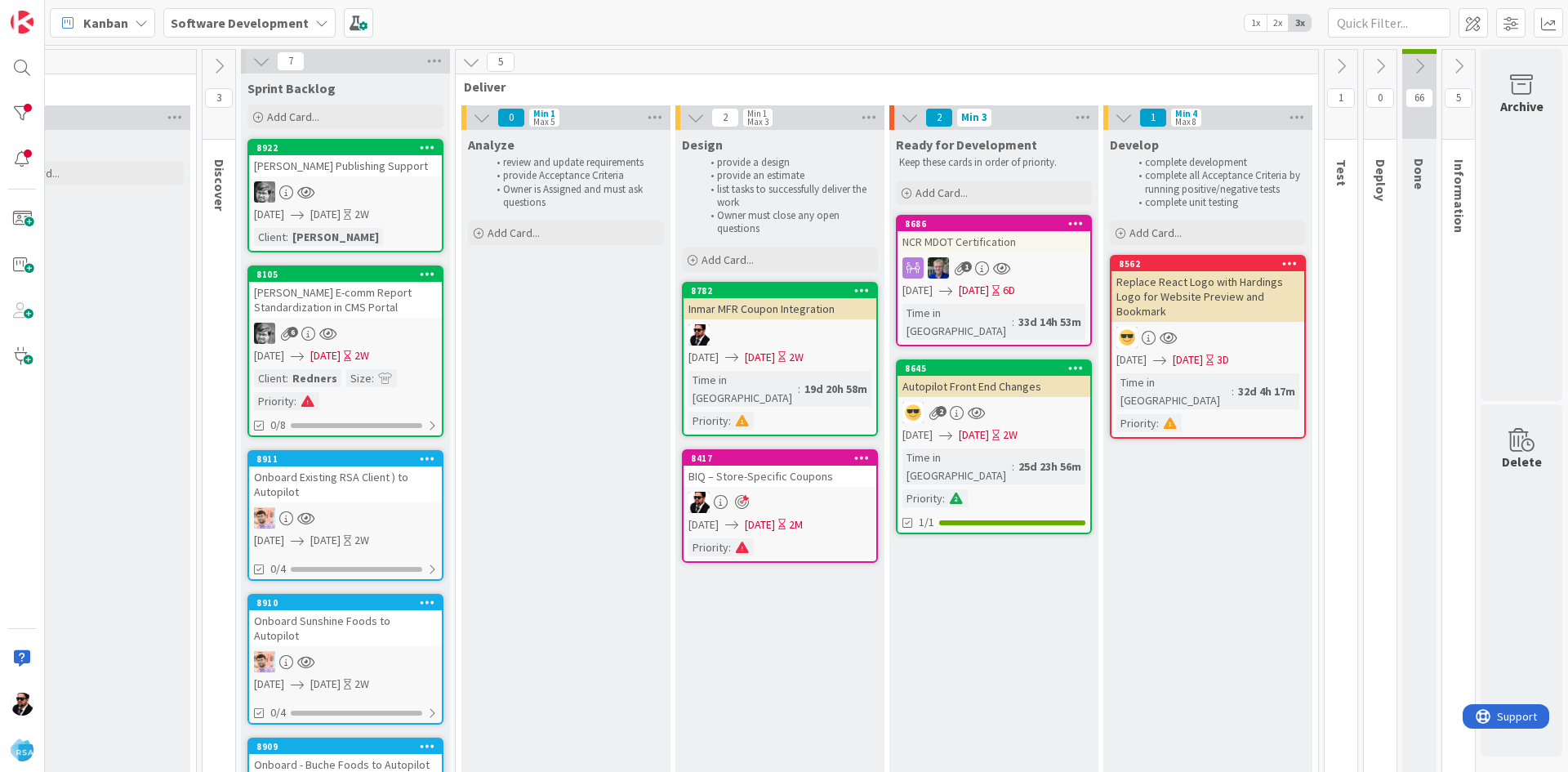
click at [818, 311] on div "Inmar MFR Coupon Integration" at bounding box center [779, 308] width 193 height 21
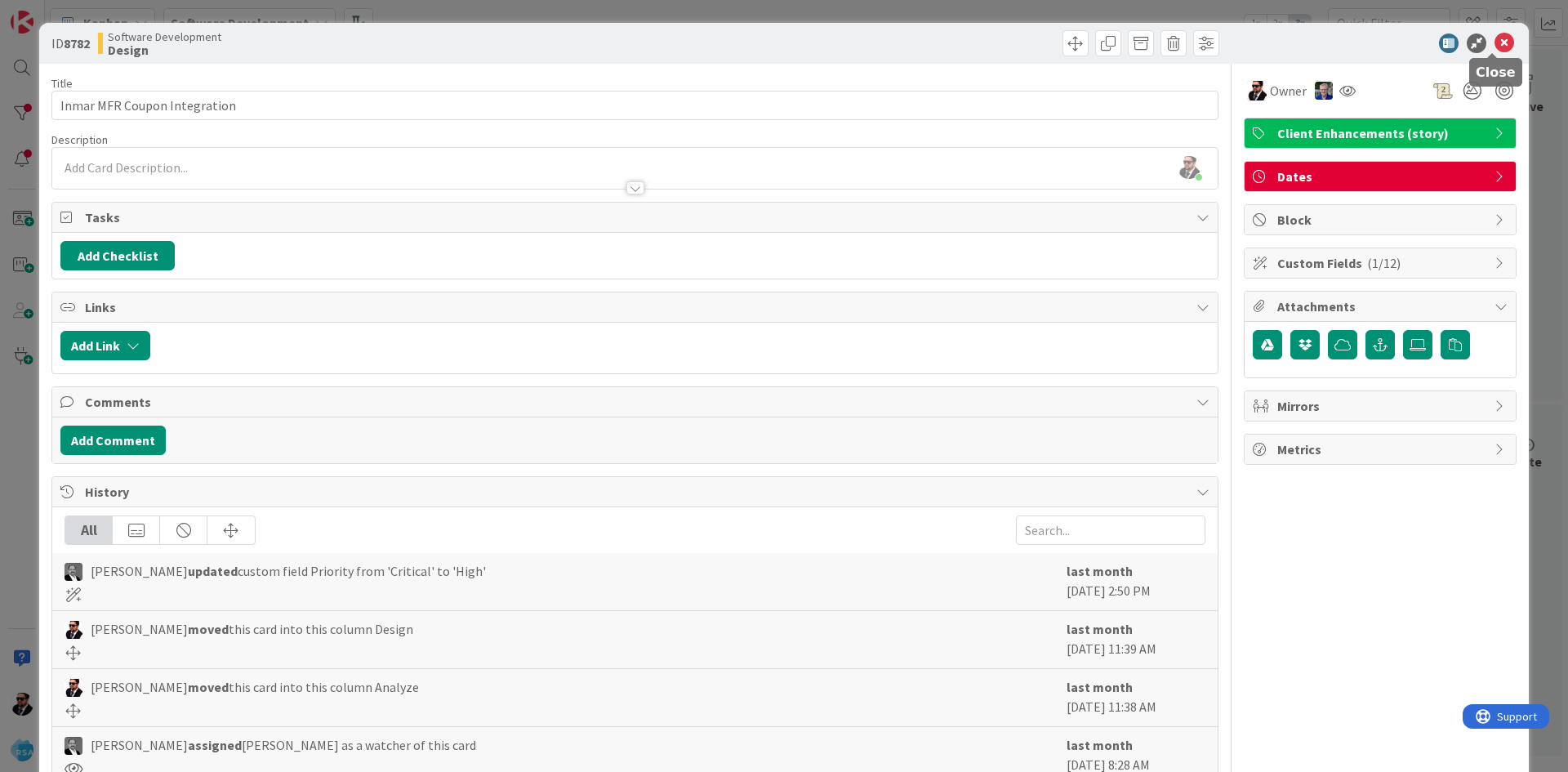
click at [1497, 43] on icon at bounding box center [1504, 44] width 20 height 20
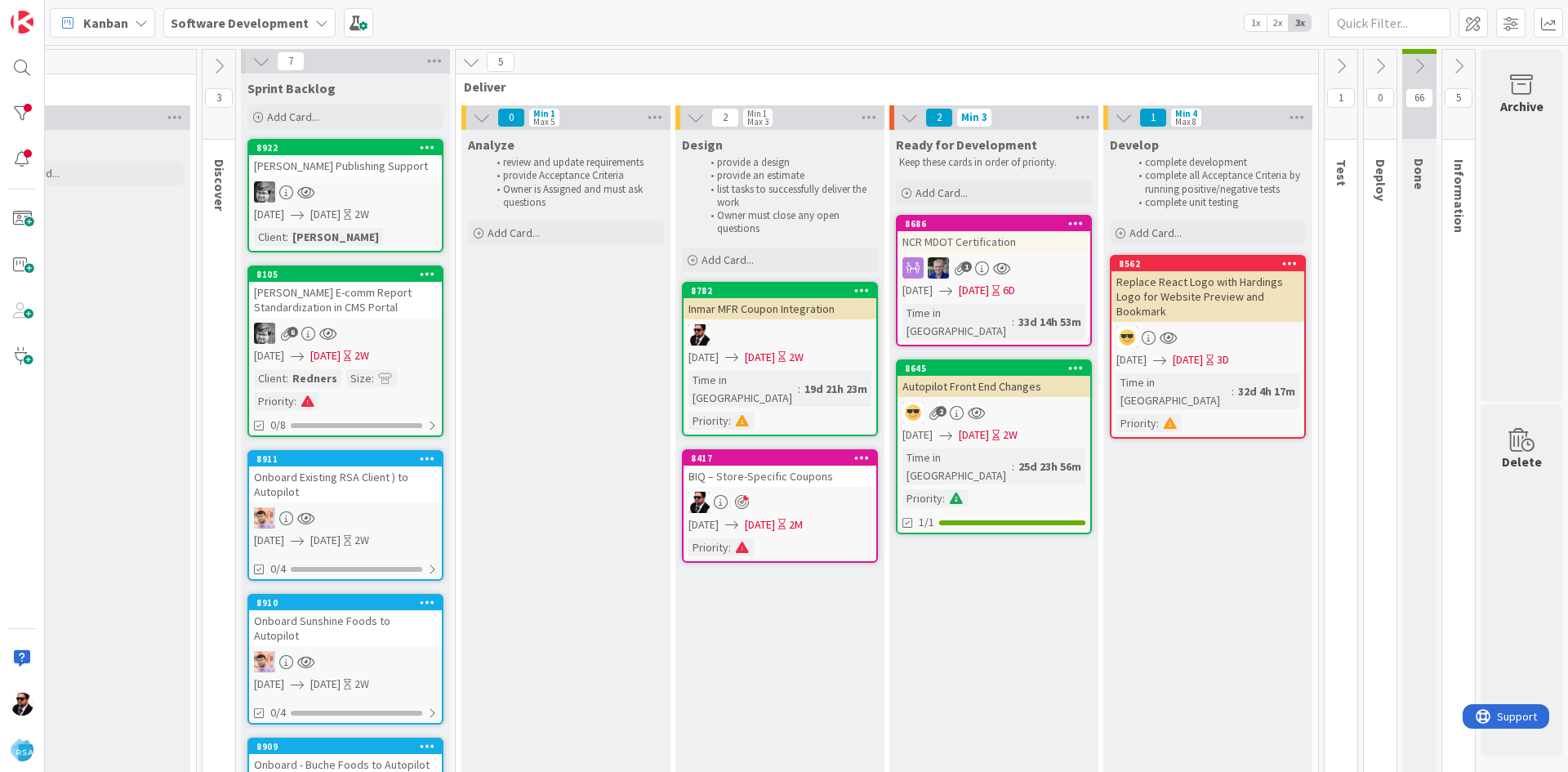
click at [714, 327] on div at bounding box center [779, 335] width 193 height 21
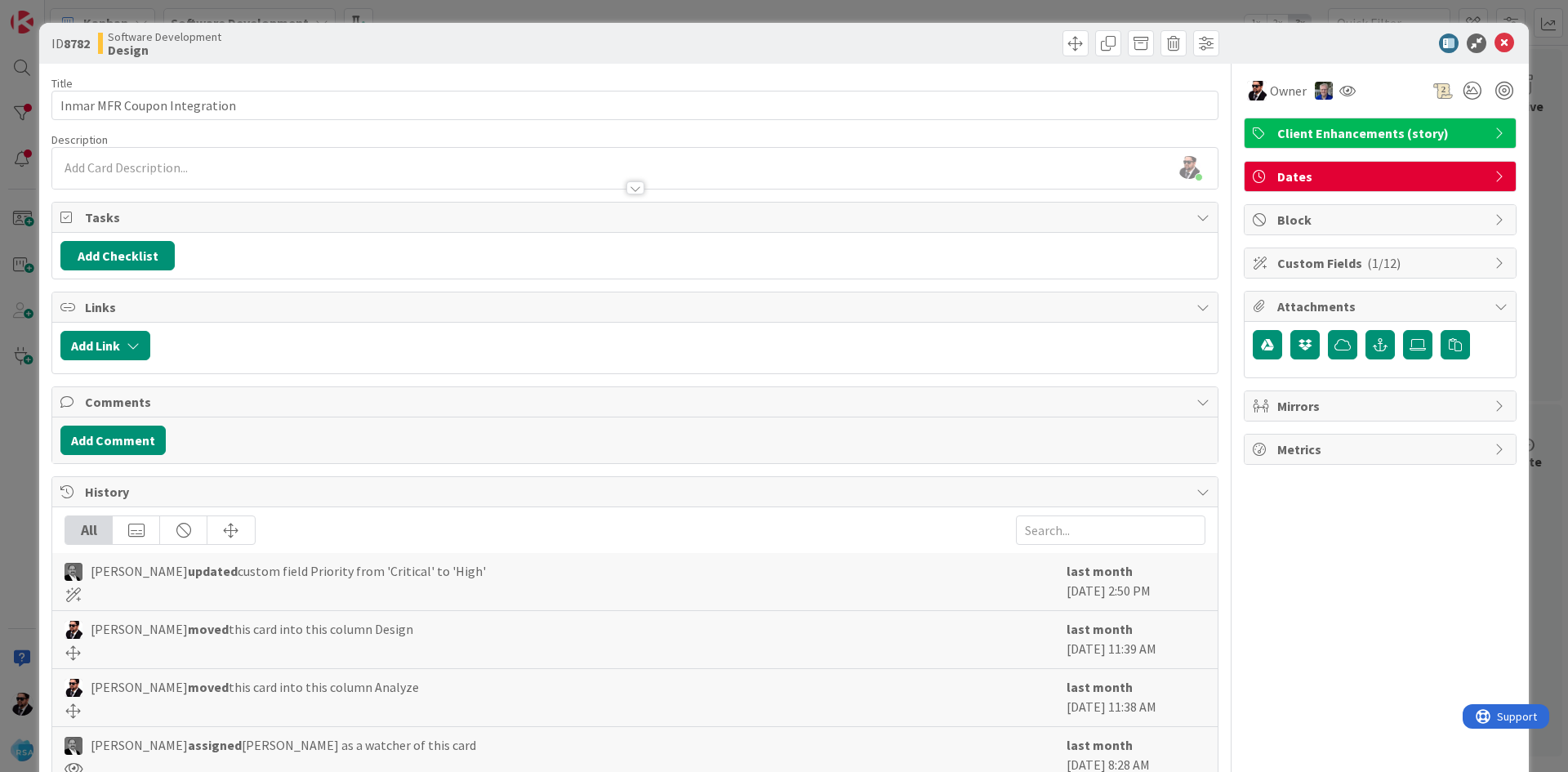
click at [632, 186] on div at bounding box center [635, 187] width 18 height 13
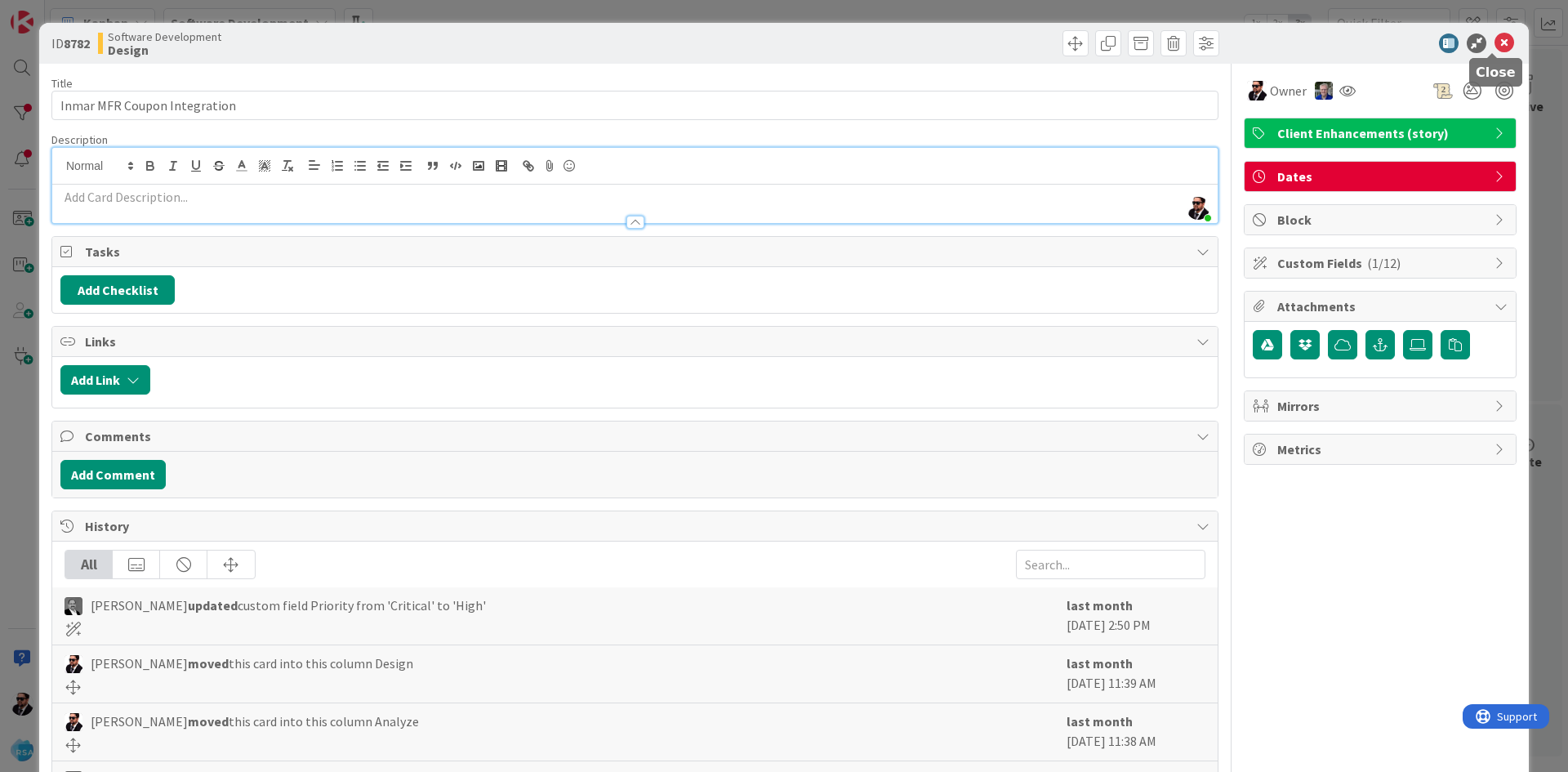
click at [1494, 50] on icon at bounding box center [1504, 44] width 20 height 20
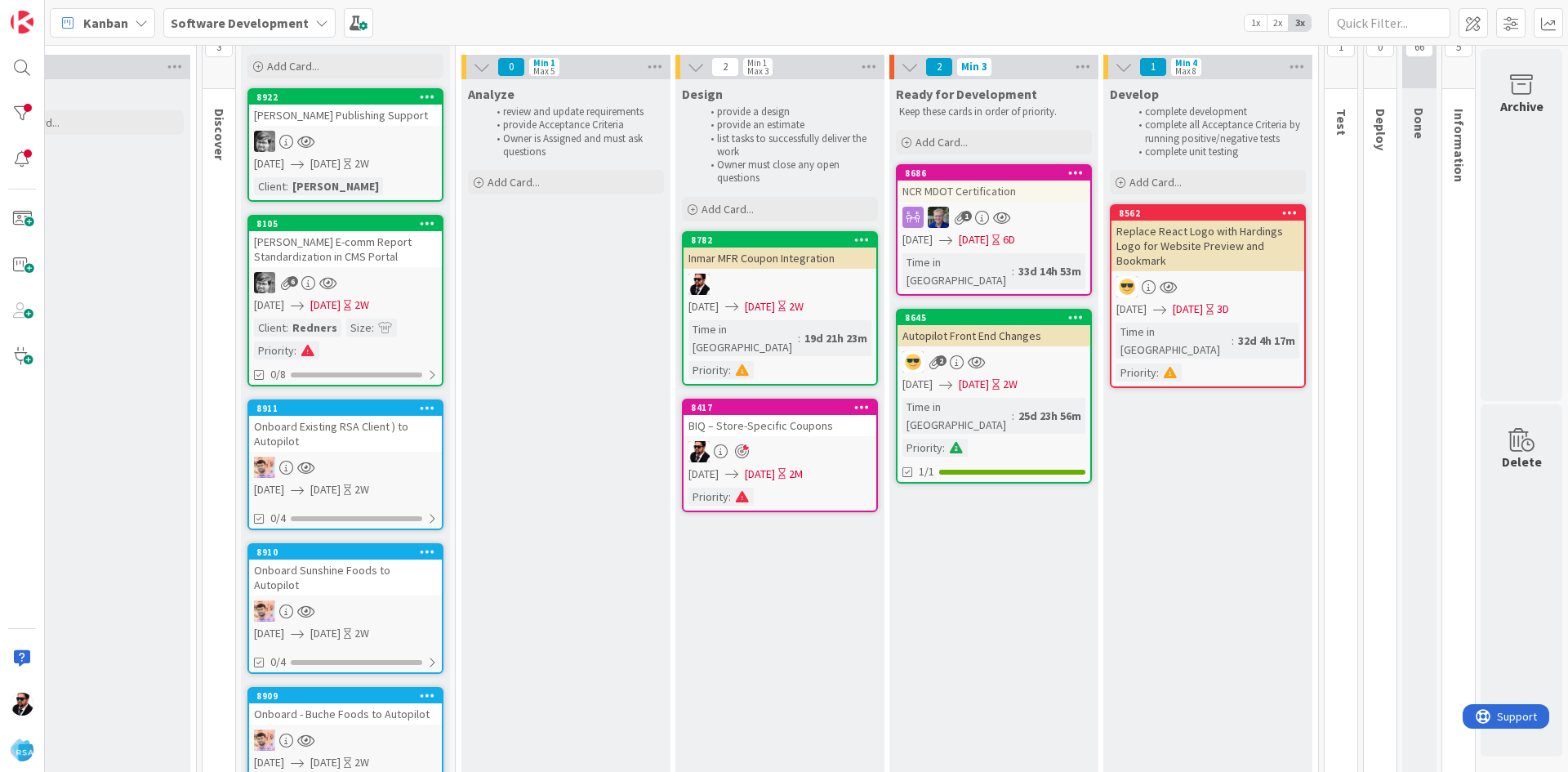
scroll to position [0, 944]
